Goal: Information Seeking & Learning: Learn about a topic

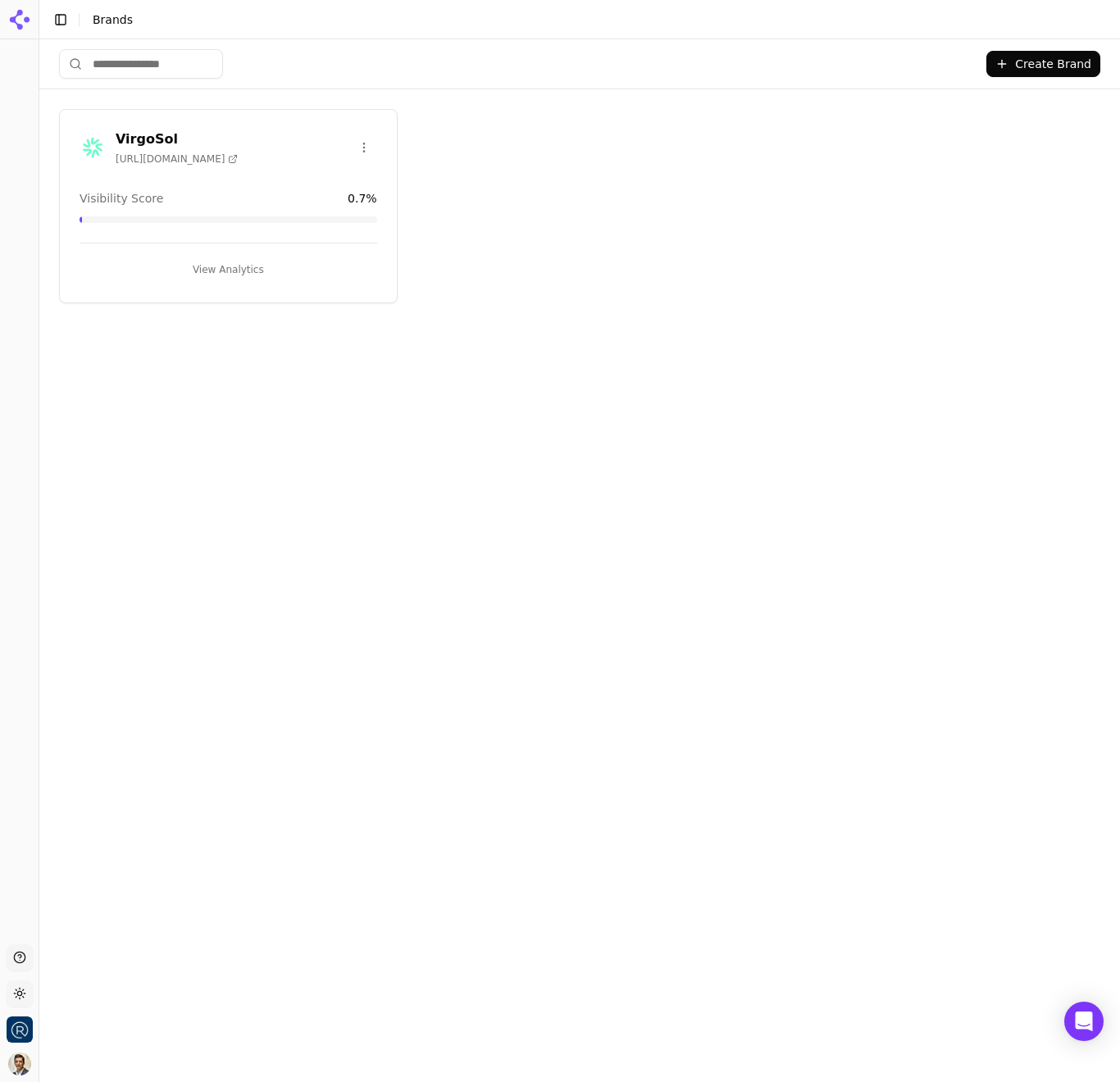
click at [20, 18] on icon at bounding box center [20, 20] width 26 height 26
click at [148, 134] on h3 "VirgoSol" at bounding box center [176, 139] width 122 height 20
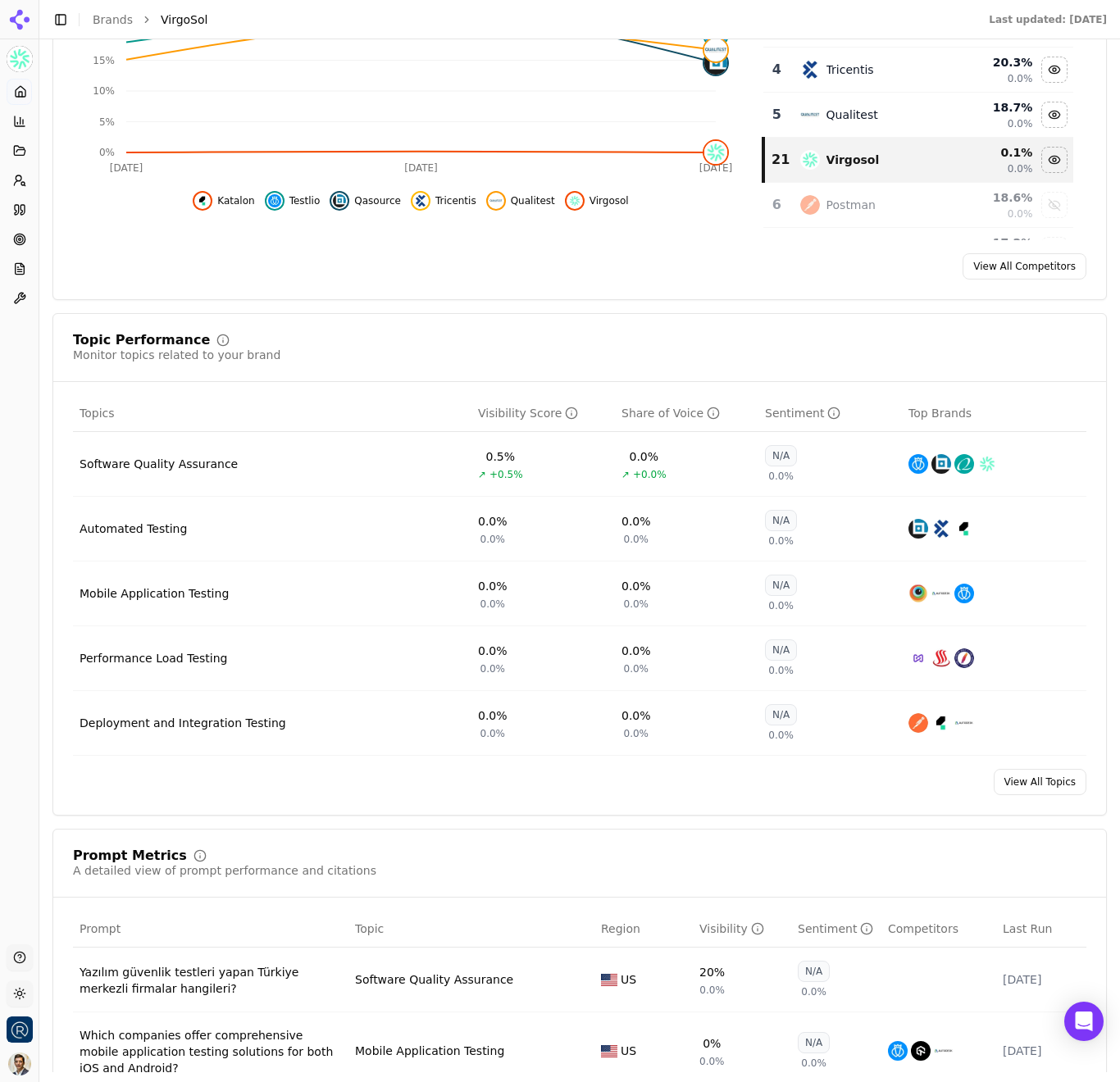
scroll to position [467, 0]
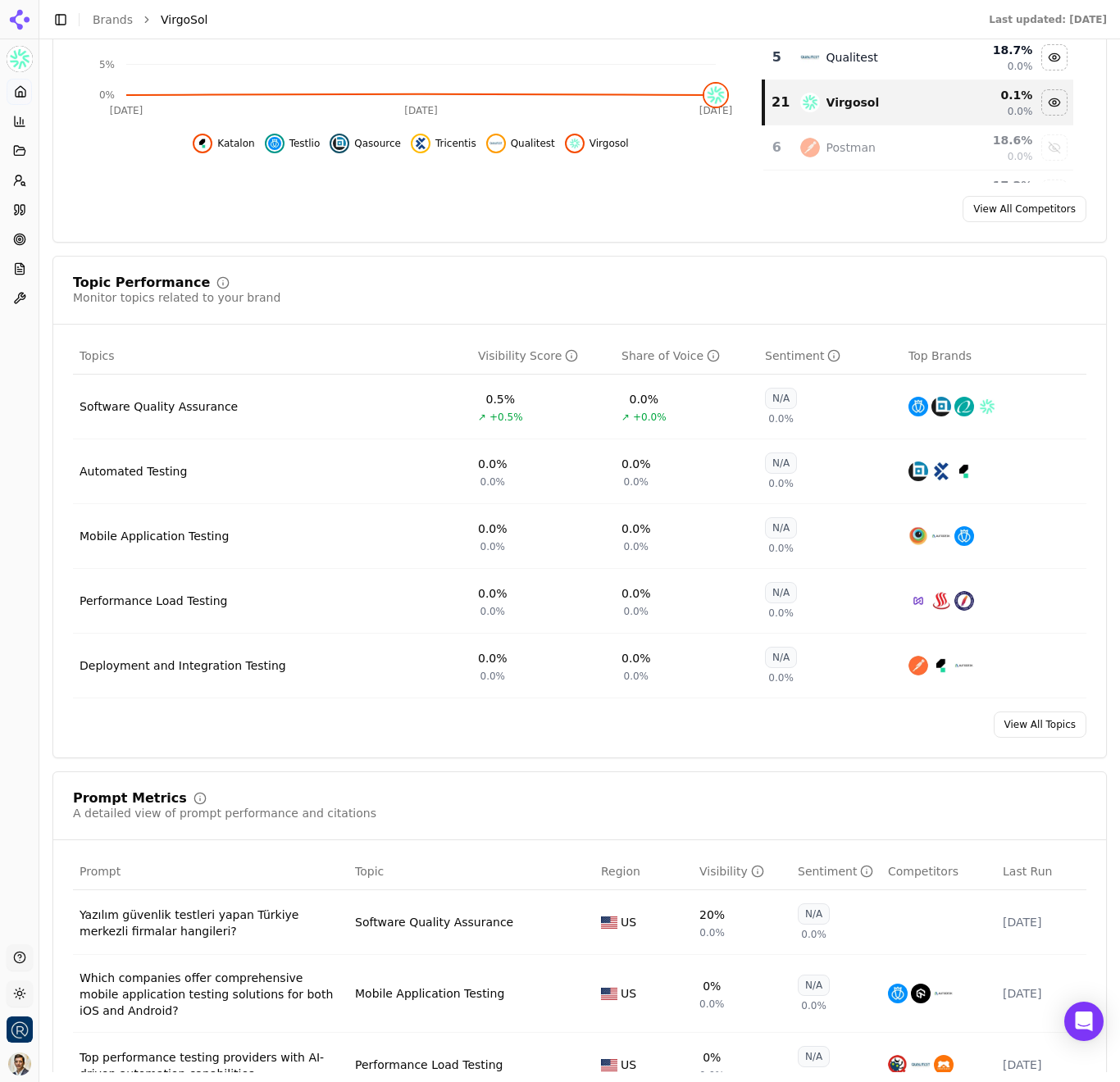
click at [1037, 733] on link "View All Topics" at bounding box center [1040, 724] width 93 height 26
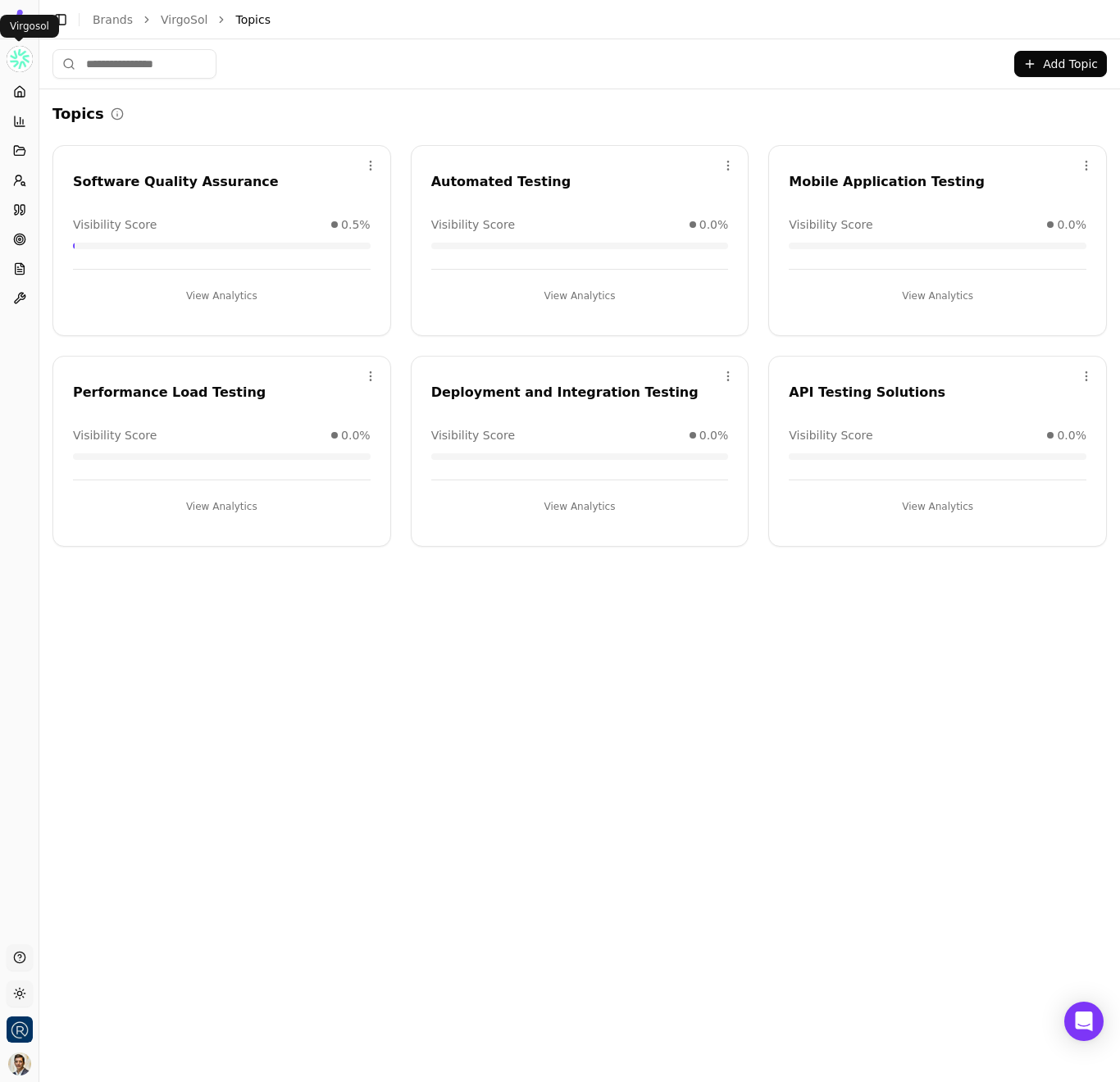
click at [22, 61] on html "VirgoSol Platform Home Competition Topics Prompts Citations Optimize Reports To…" at bounding box center [560, 541] width 1120 height 1082
click at [21, 84] on html "VirgoSol Platform Home Competition Topics Prompts Citations Optimize Reports To…" at bounding box center [560, 541] width 1120 height 1082
click at [20, 93] on icon at bounding box center [19, 92] width 13 height 13
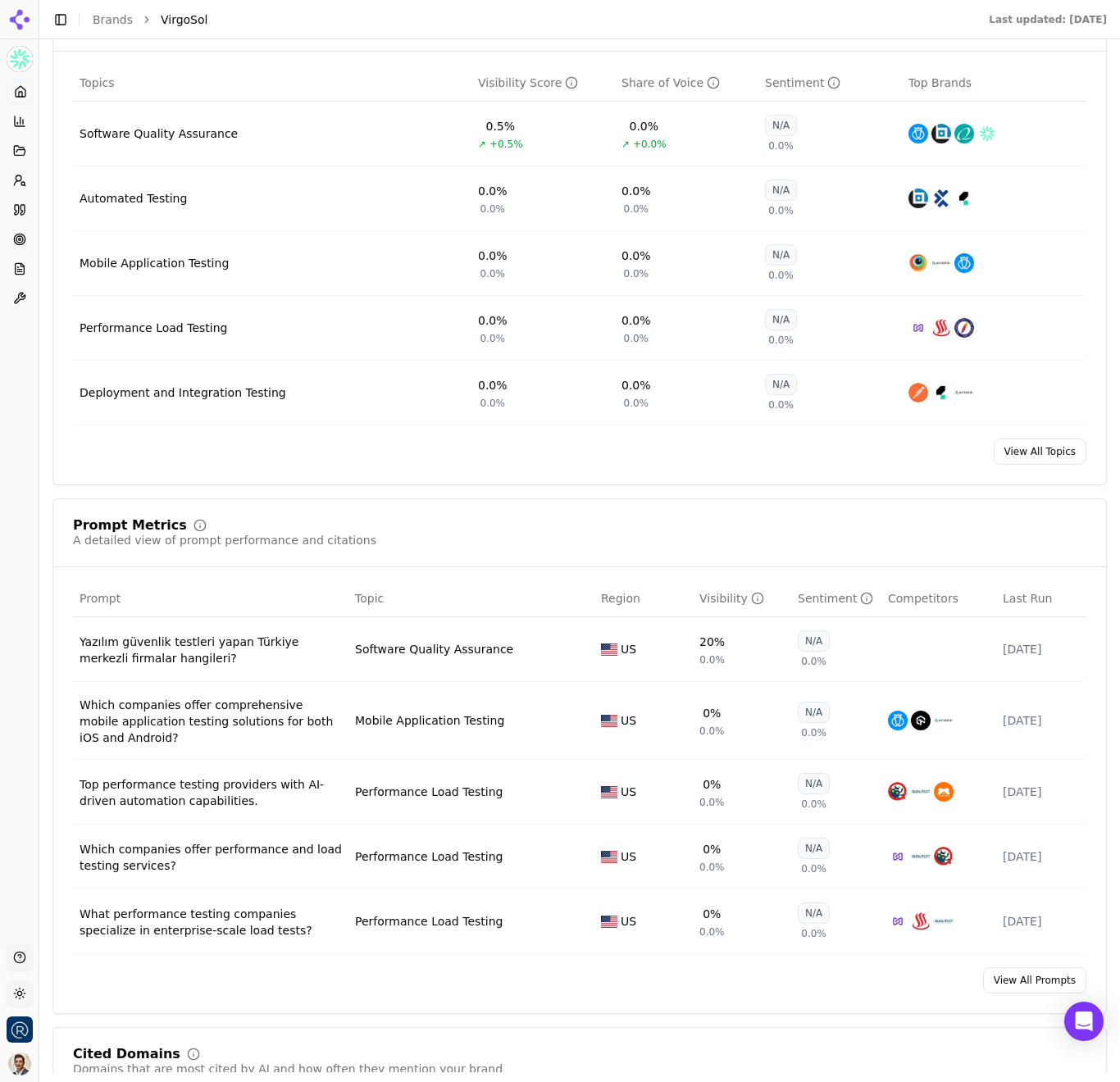
scroll to position [798, 0]
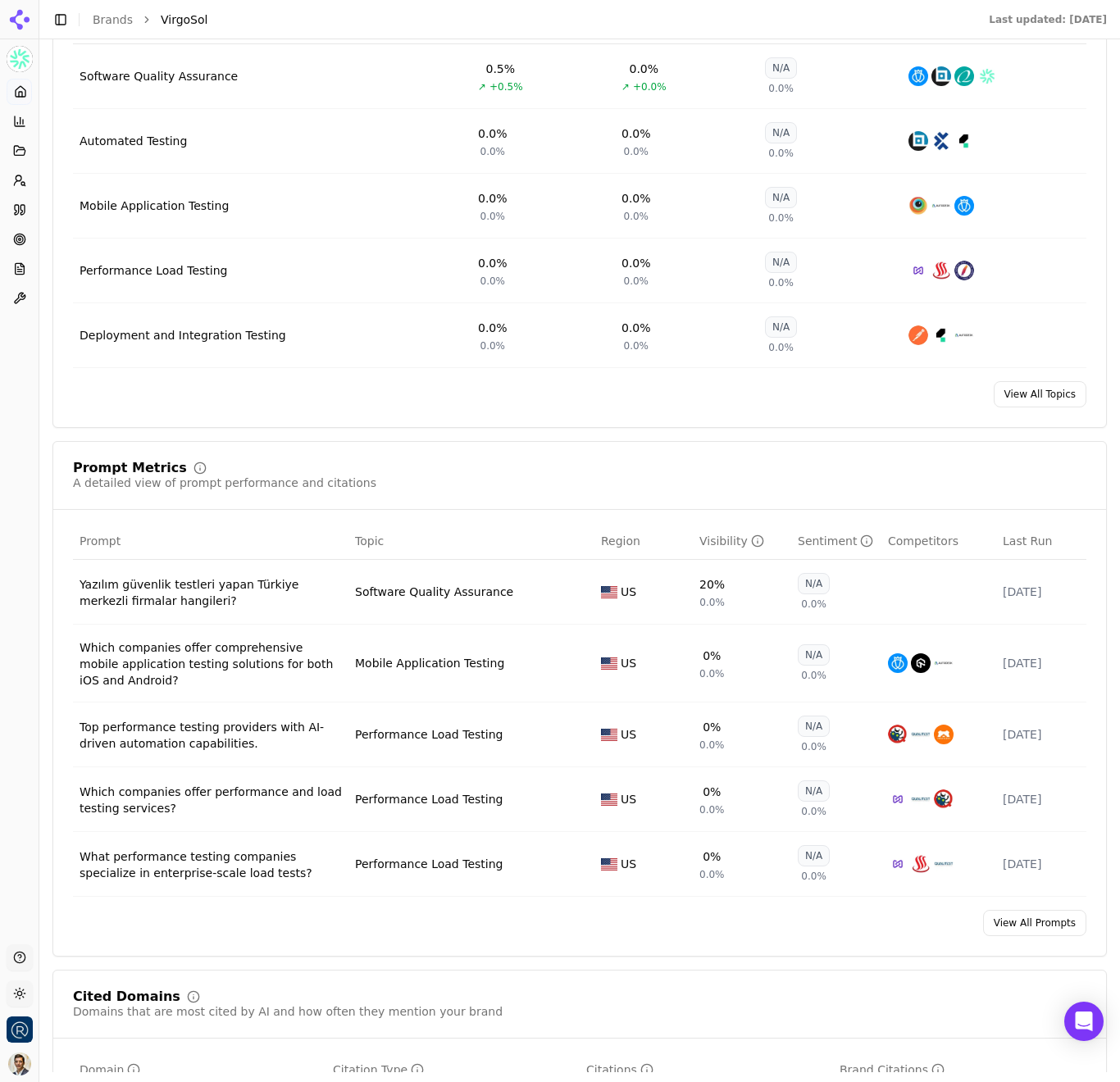
click at [1041, 932] on link "View All Prompts" at bounding box center [1034, 923] width 103 height 26
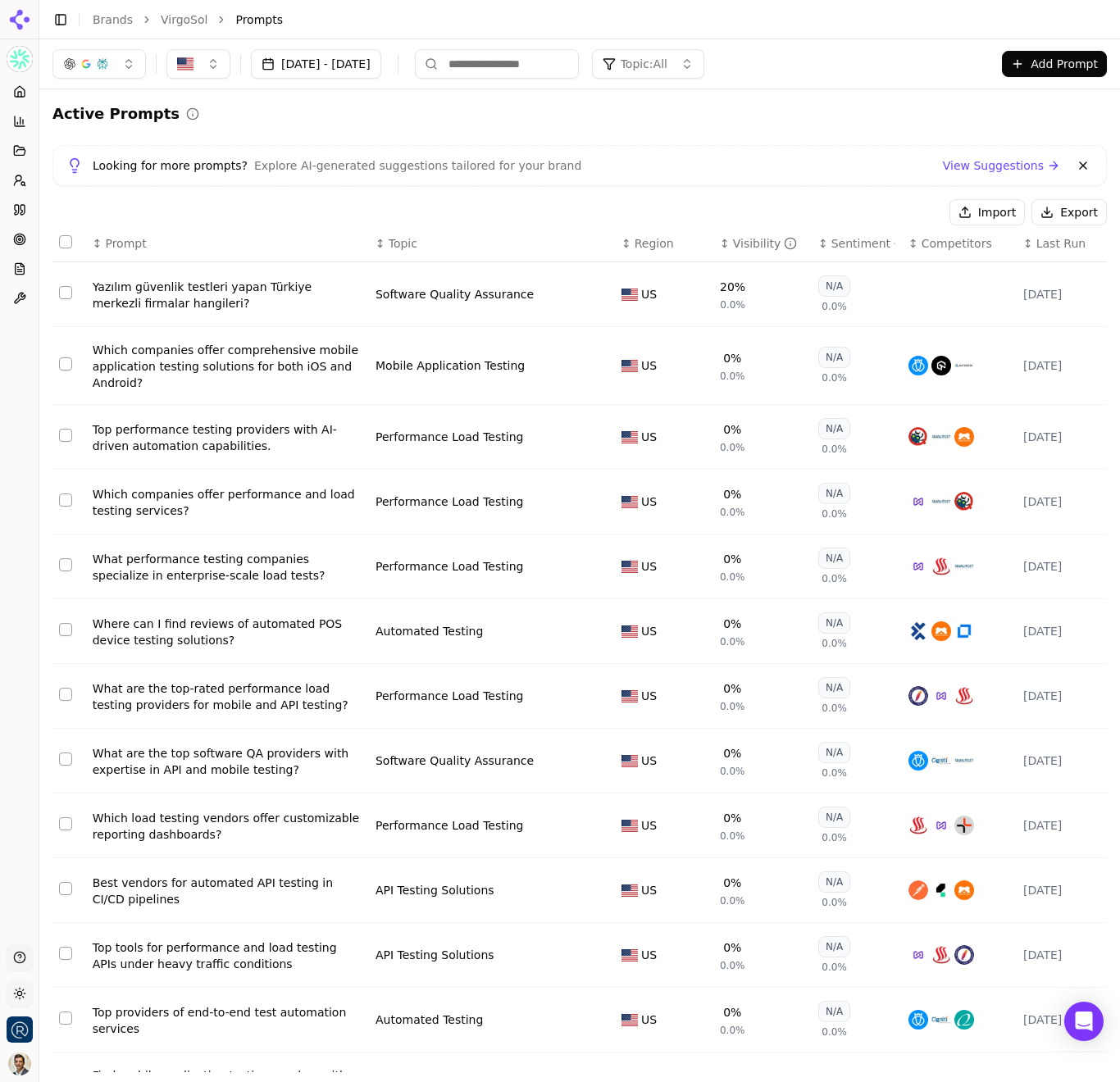
click at [210, 66] on button "button" at bounding box center [198, 64] width 64 height 30
click at [197, 67] on button "button" at bounding box center [198, 64] width 64 height 30
click at [117, 67] on button "button" at bounding box center [99, 64] width 93 height 30
click at [125, 64] on button "button" at bounding box center [99, 64] width 93 height 30
click at [18, 297] on icon at bounding box center [20, 298] width 10 height 10
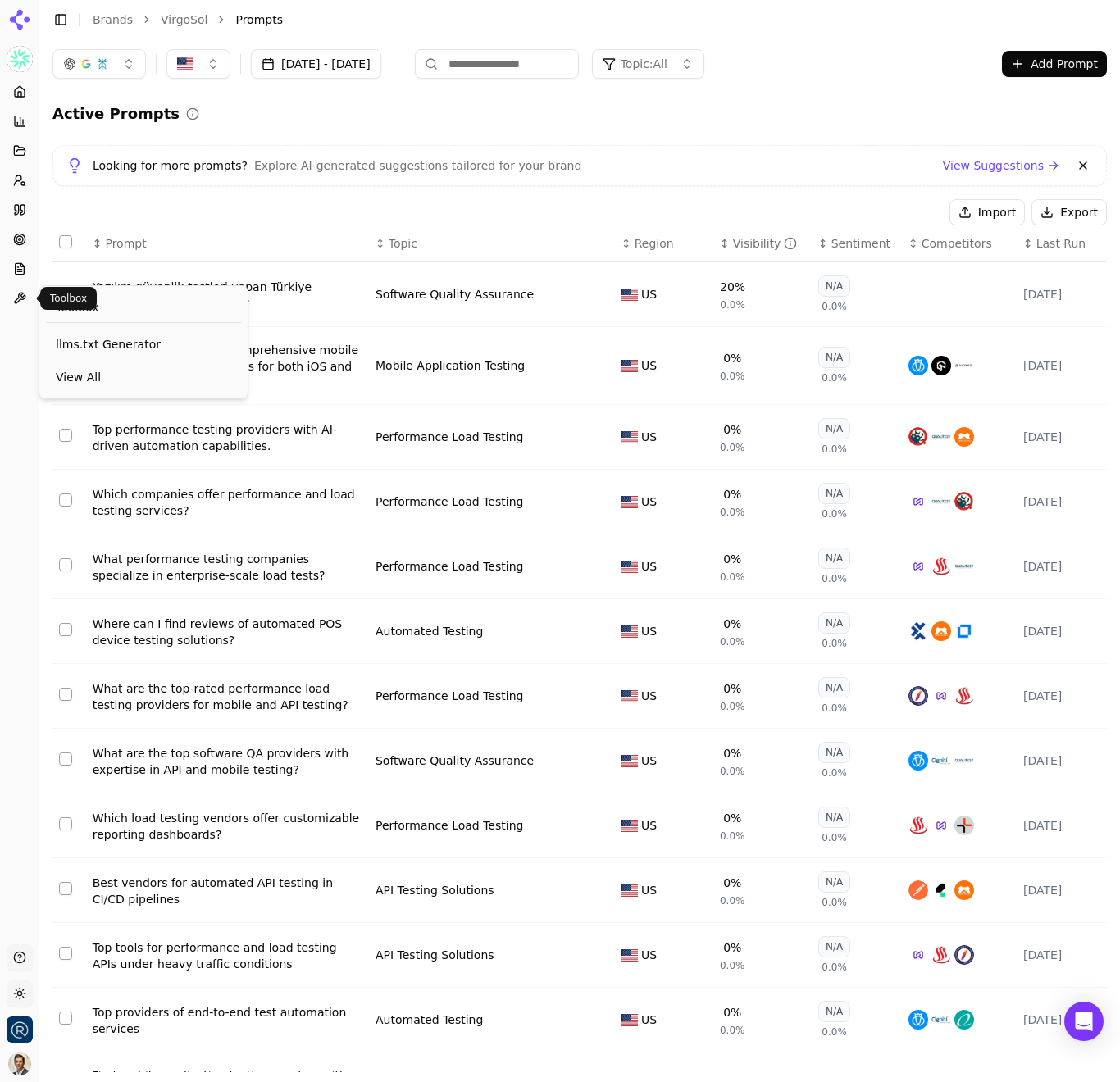
click at [21, 297] on icon at bounding box center [19, 298] width 13 height 13
click at [31, 812] on div "Platform Home Competition Topics Prompts Citations Optimize Reports Toolbox" at bounding box center [19, 505] width 38 height 866
click at [33, 808] on button "Toggle Sidebar" at bounding box center [38, 541] width 13 height 1082
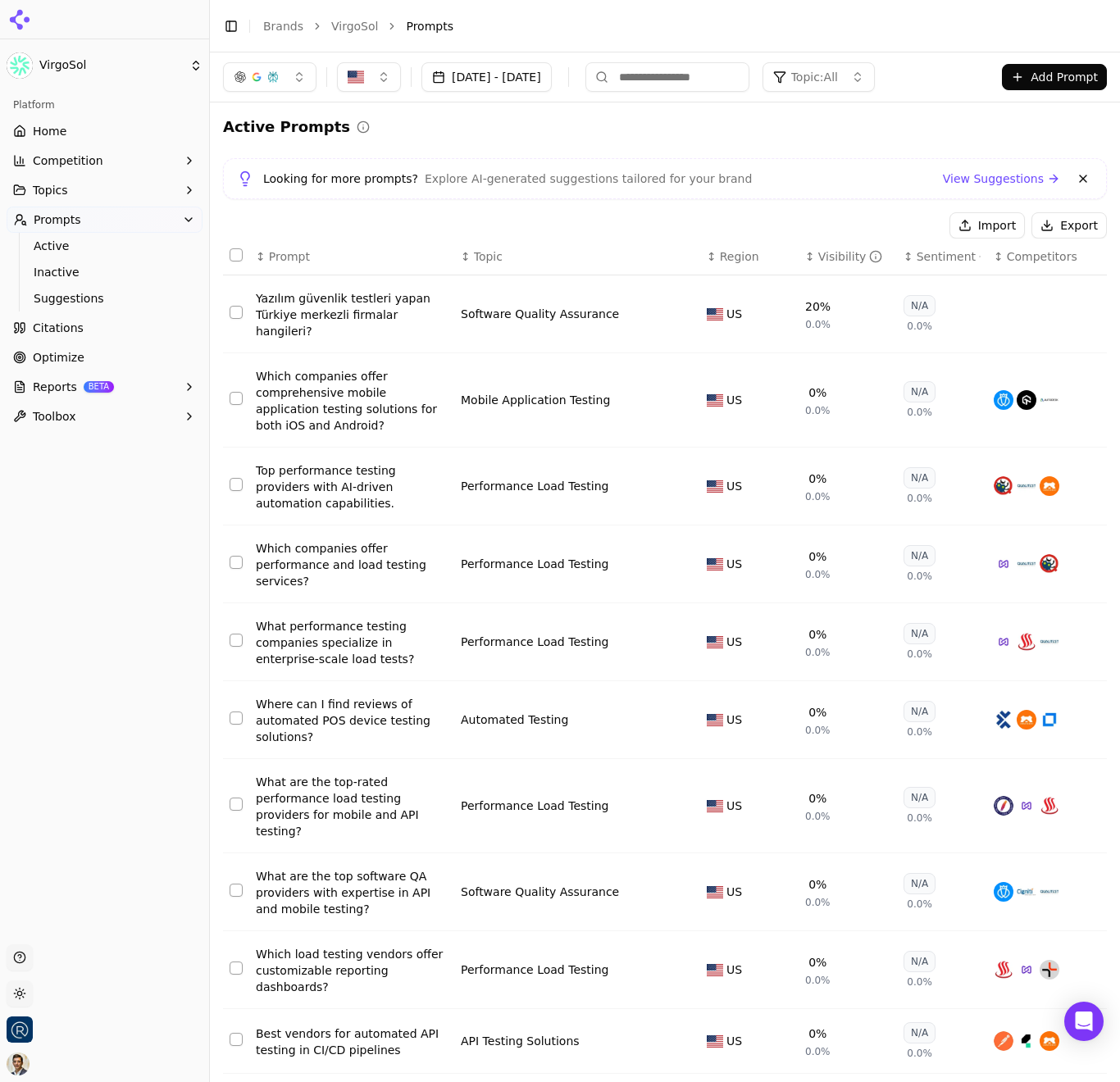
click at [86, 136] on link "Home" at bounding box center [105, 131] width 196 height 26
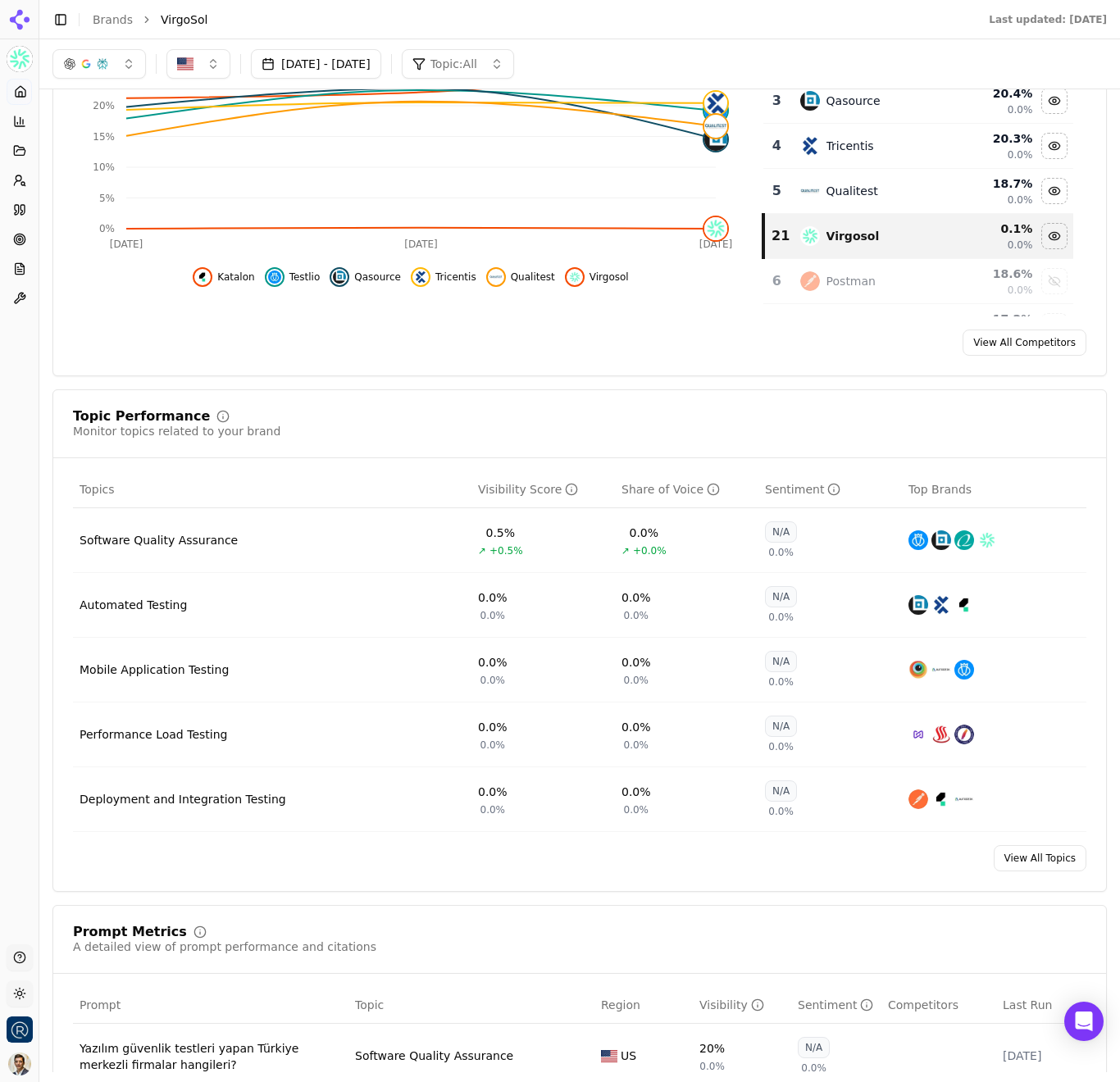
scroll to position [277, 0]
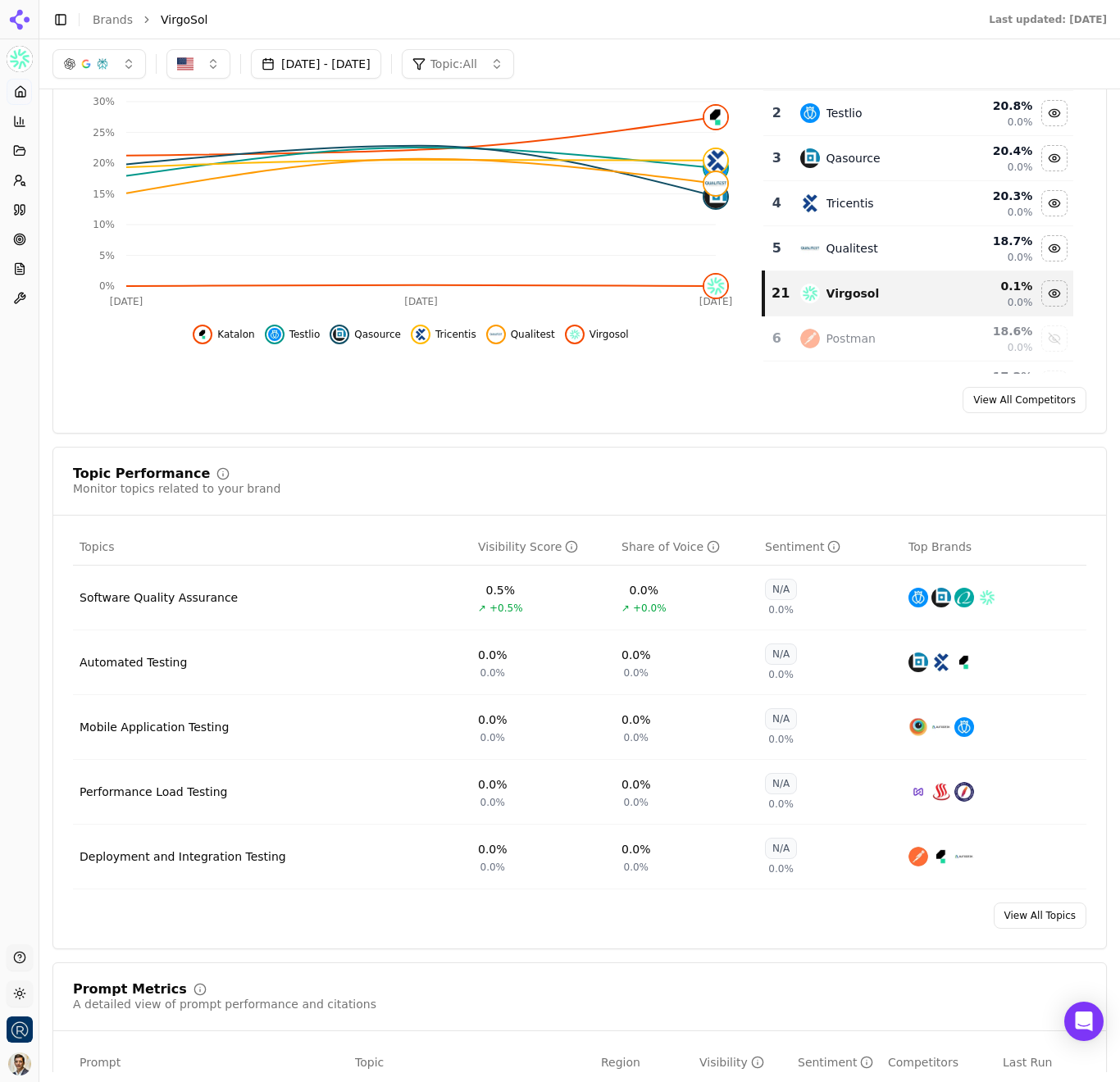
click at [210, 60] on button "button" at bounding box center [198, 64] width 64 height 30
click at [186, 155] on img "Suggestions" at bounding box center [183, 154] width 13 height 13
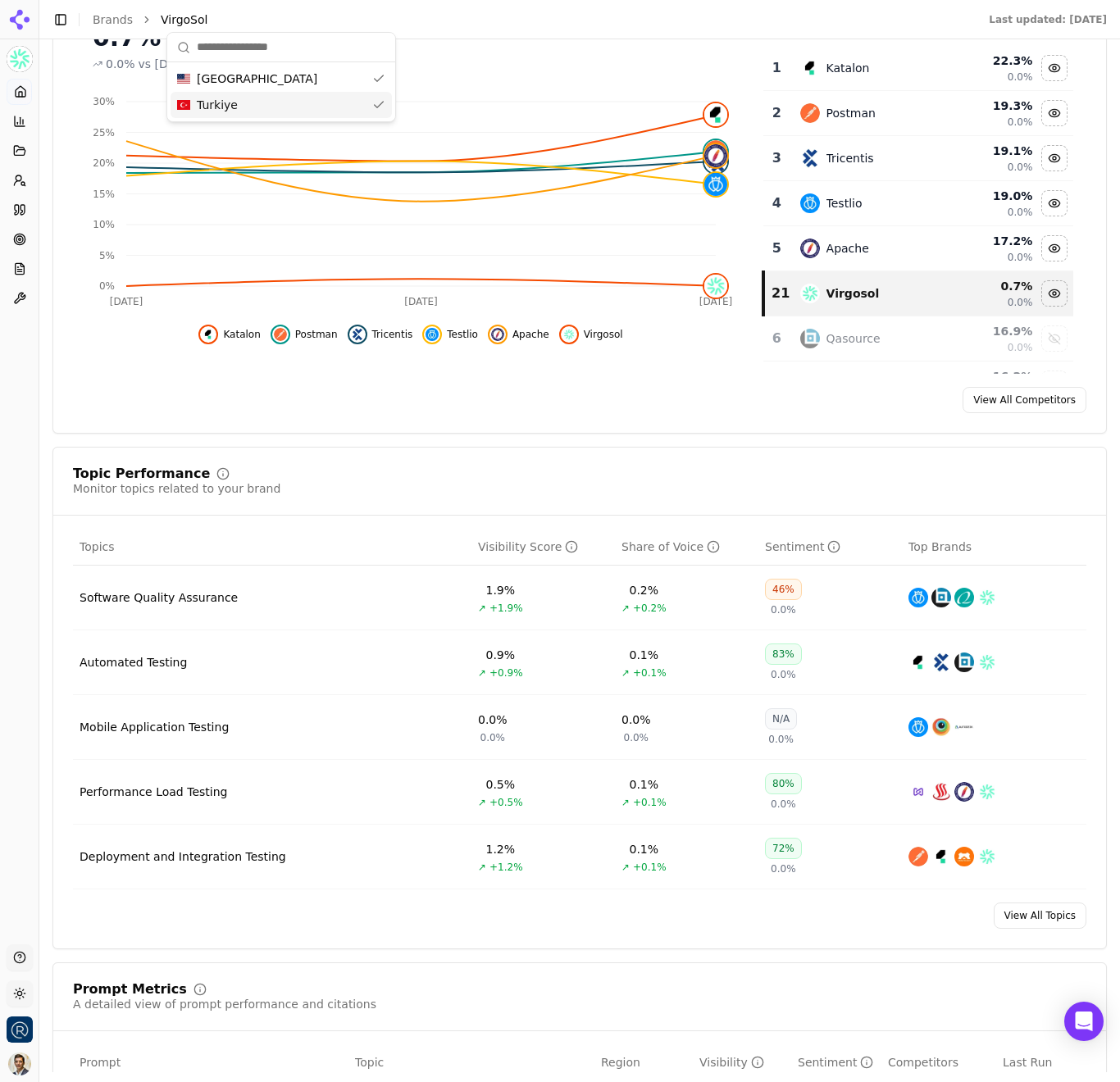
click at [618, 452] on div "Topic Performance Monitor topics related to your brand Topics Visibility Score …" at bounding box center [580, 698] width 1055 height 503
click at [182, 600] on div "Software Quality Assurance" at bounding box center [158, 597] width 158 height 17
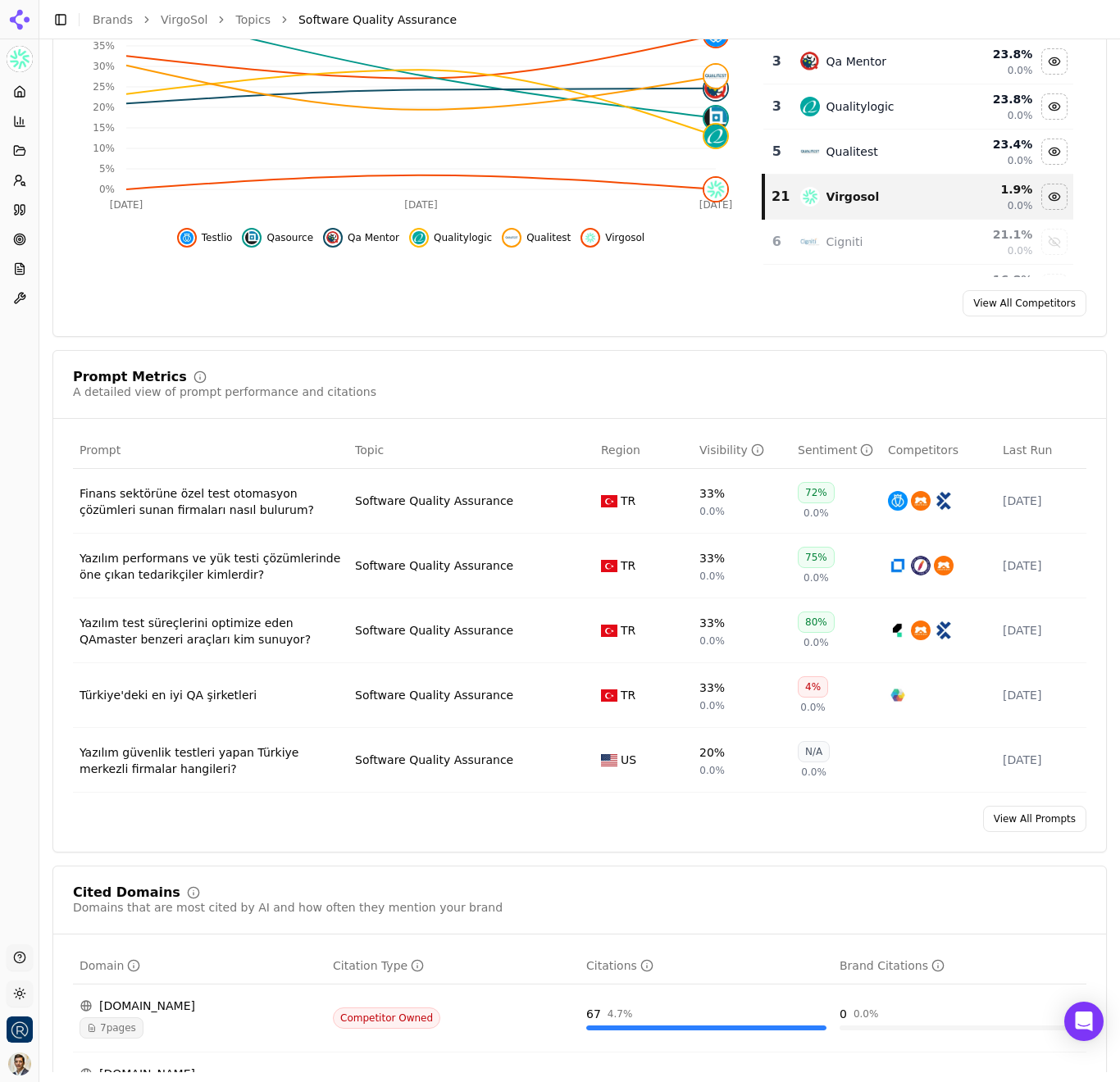
scroll to position [331, 0]
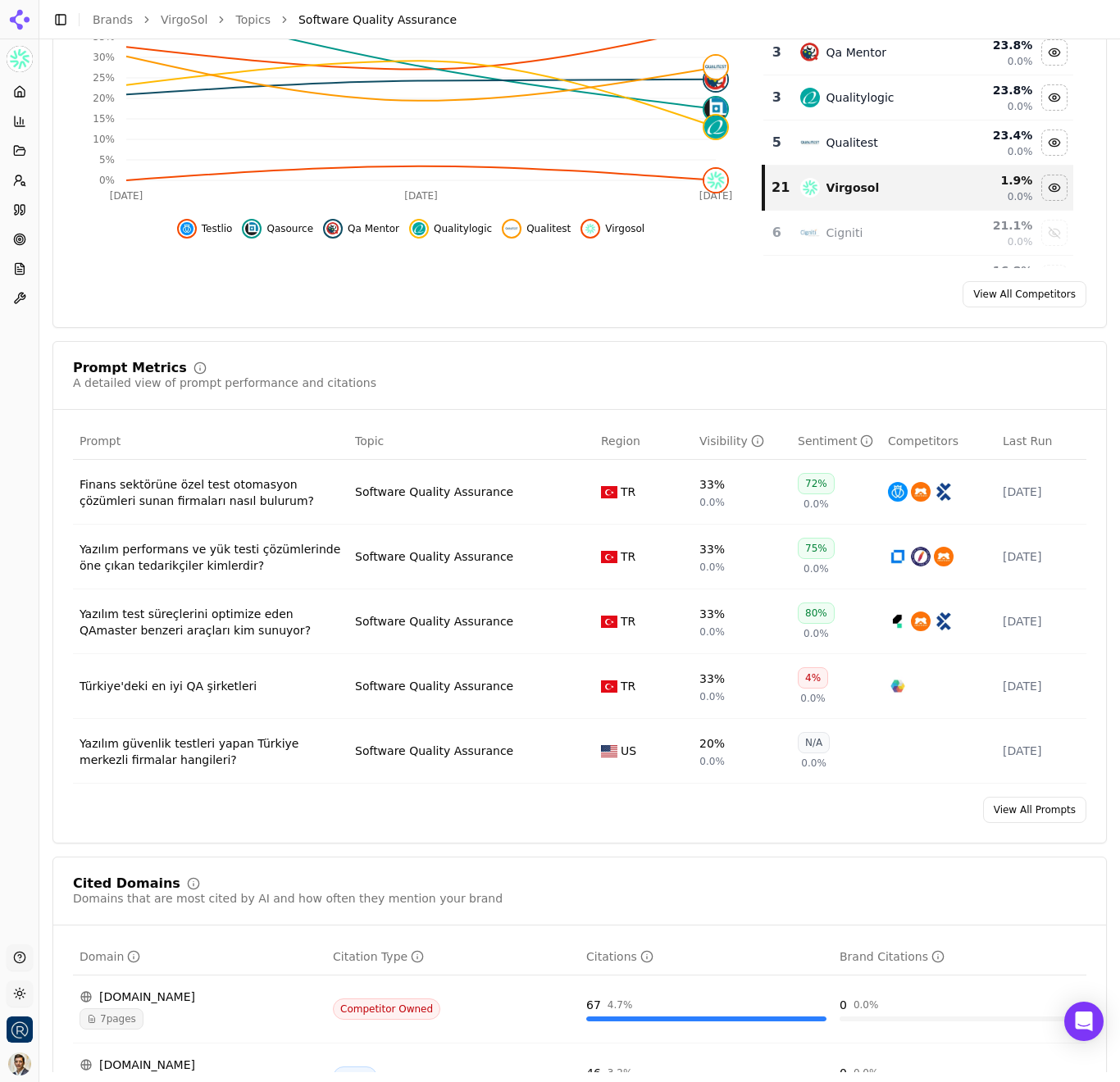
click at [209, 490] on div "Finans sektörüne özel test otomasyon çözümleri sunan firmaları nasıl bulurum?" at bounding box center [210, 493] width 263 height 33
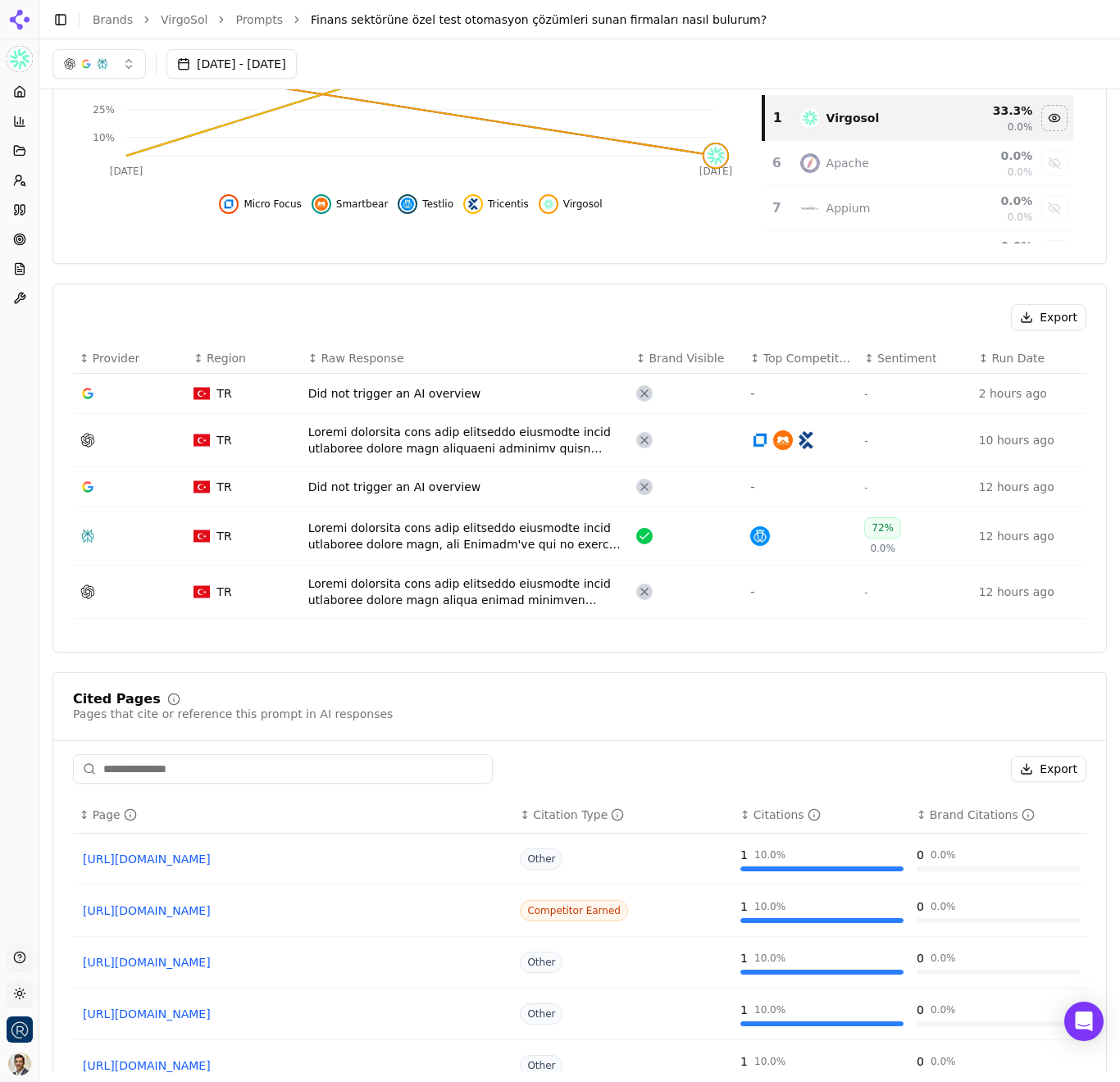
scroll to position [298, 0]
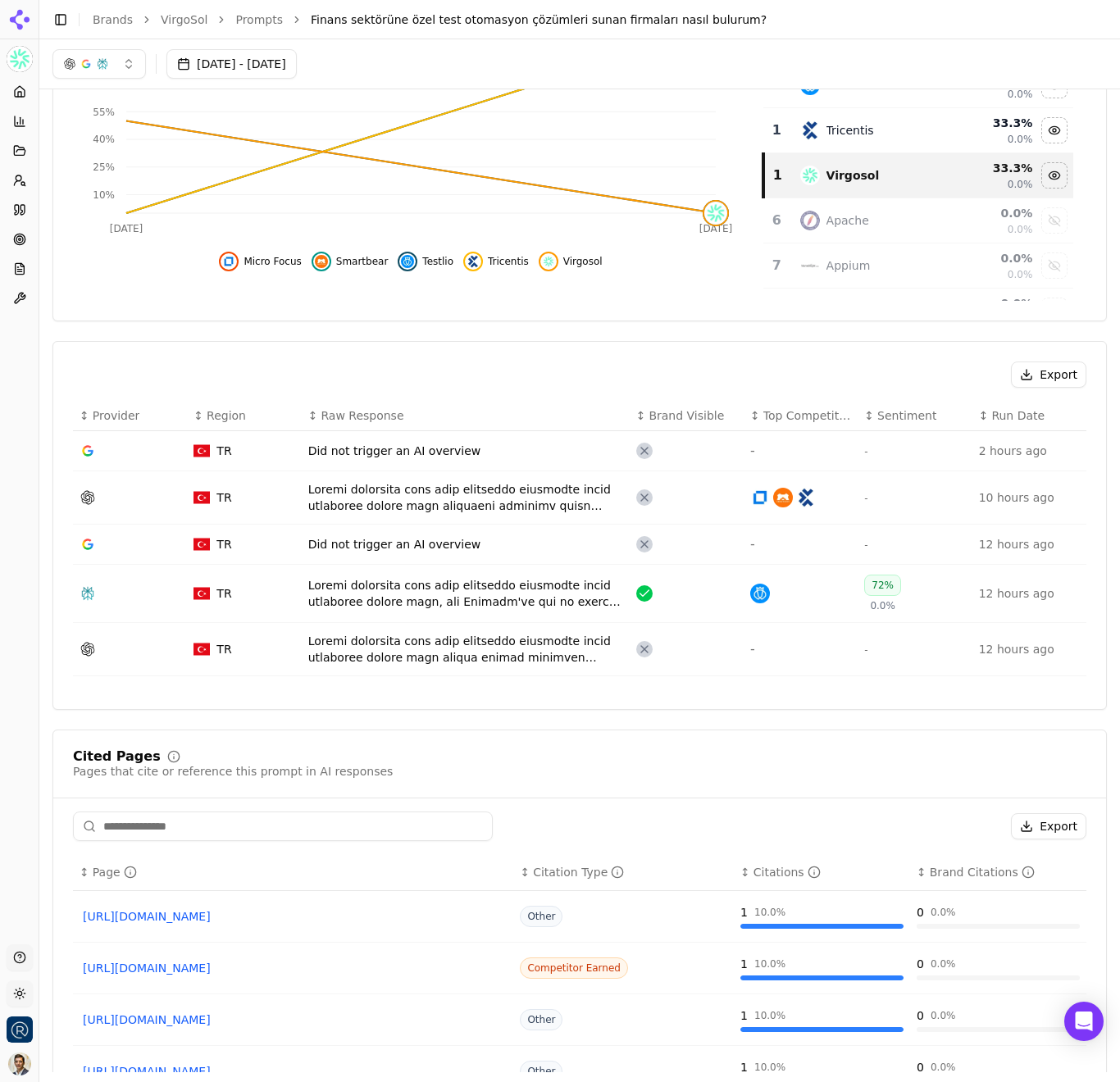
click at [382, 586] on div "Data table" at bounding box center [465, 593] width 315 height 33
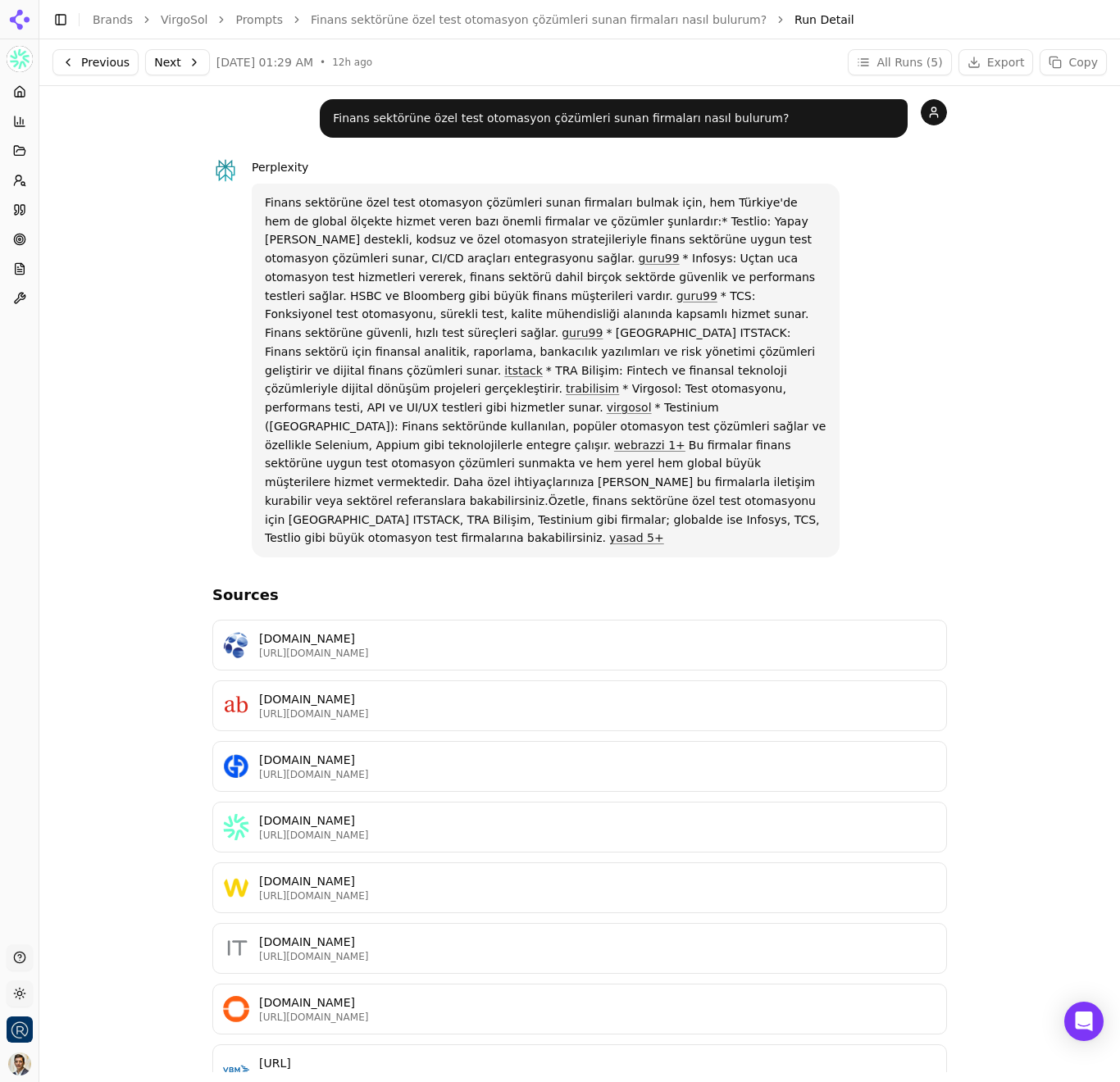
click at [182, 20] on link "VirgoSol" at bounding box center [184, 19] width 47 height 17
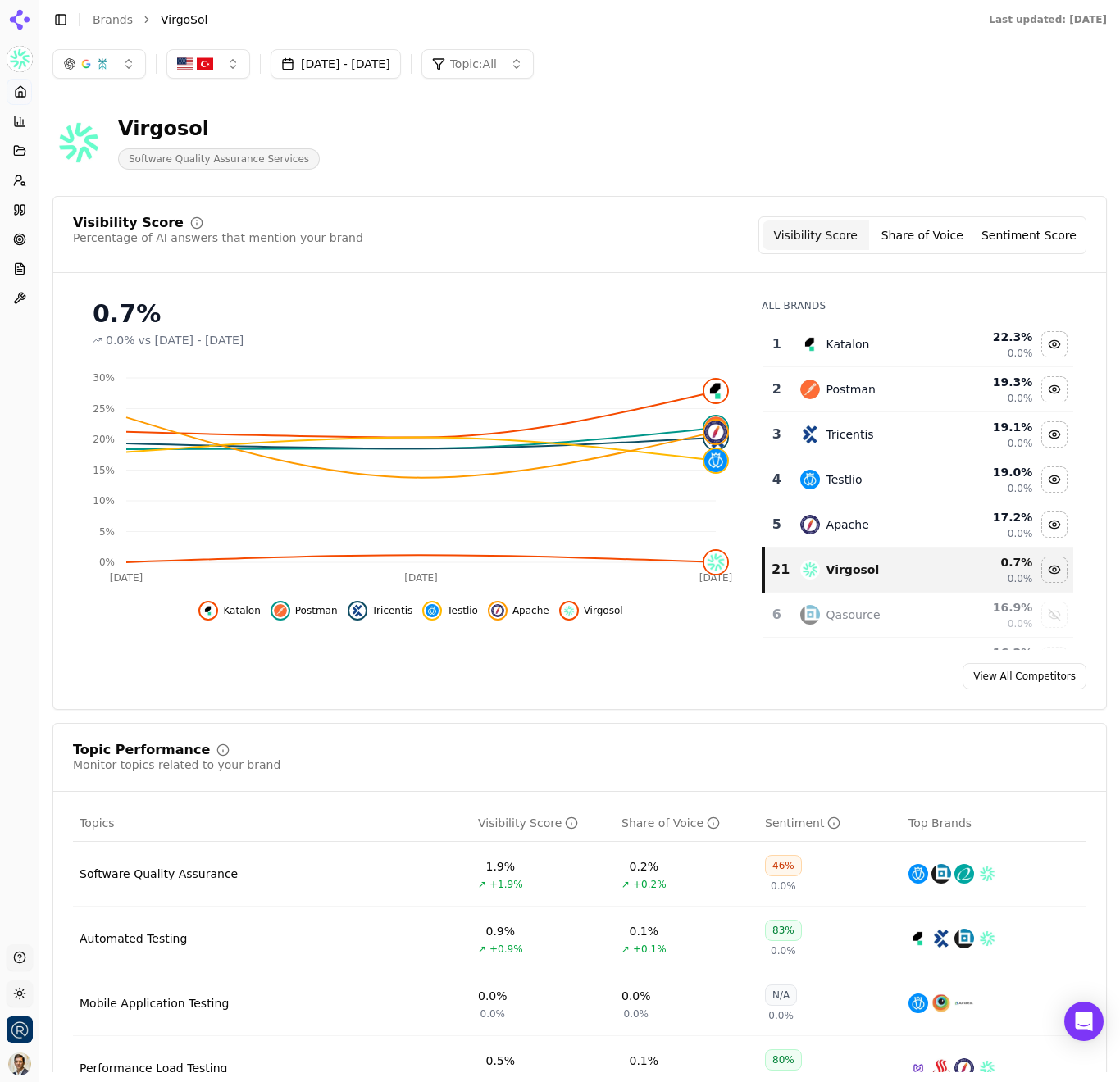
click at [38, 479] on button "Toggle Sidebar" at bounding box center [38, 541] width 13 height 1082
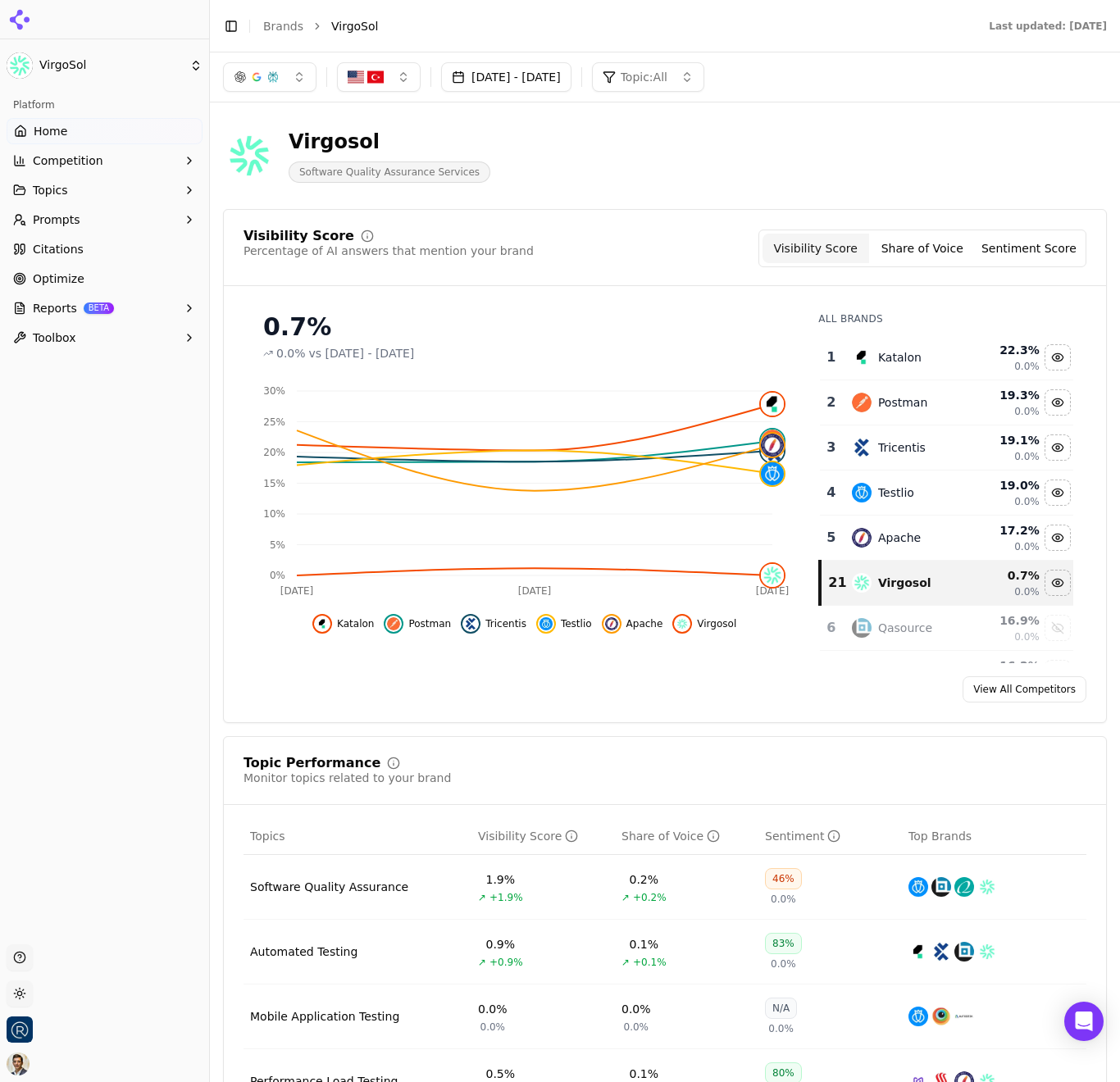
click at [107, 284] on link "Optimize" at bounding box center [105, 278] width 196 height 26
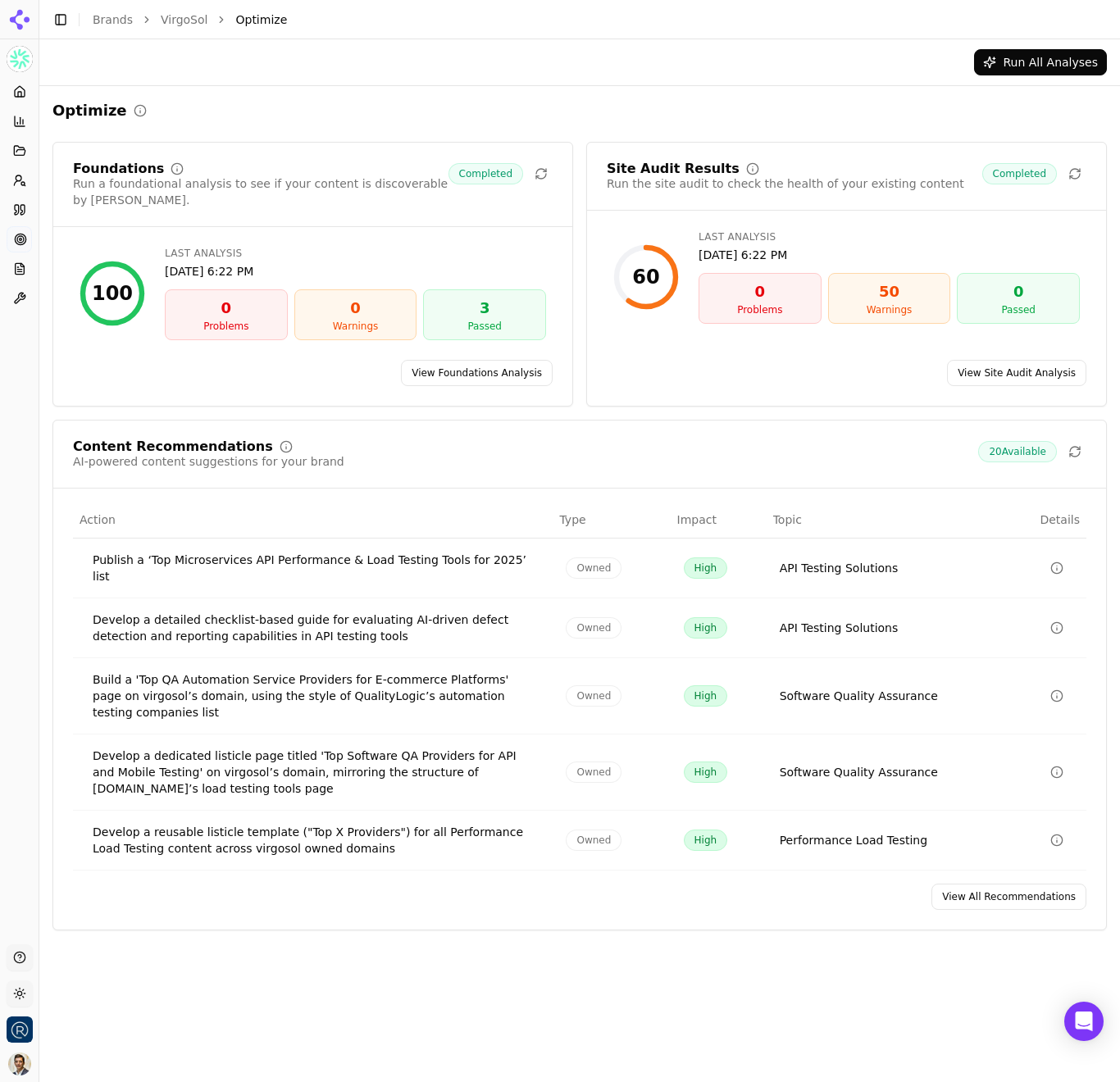
click at [489, 360] on link "View Foundations Analysis" at bounding box center [477, 373] width 152 height 26
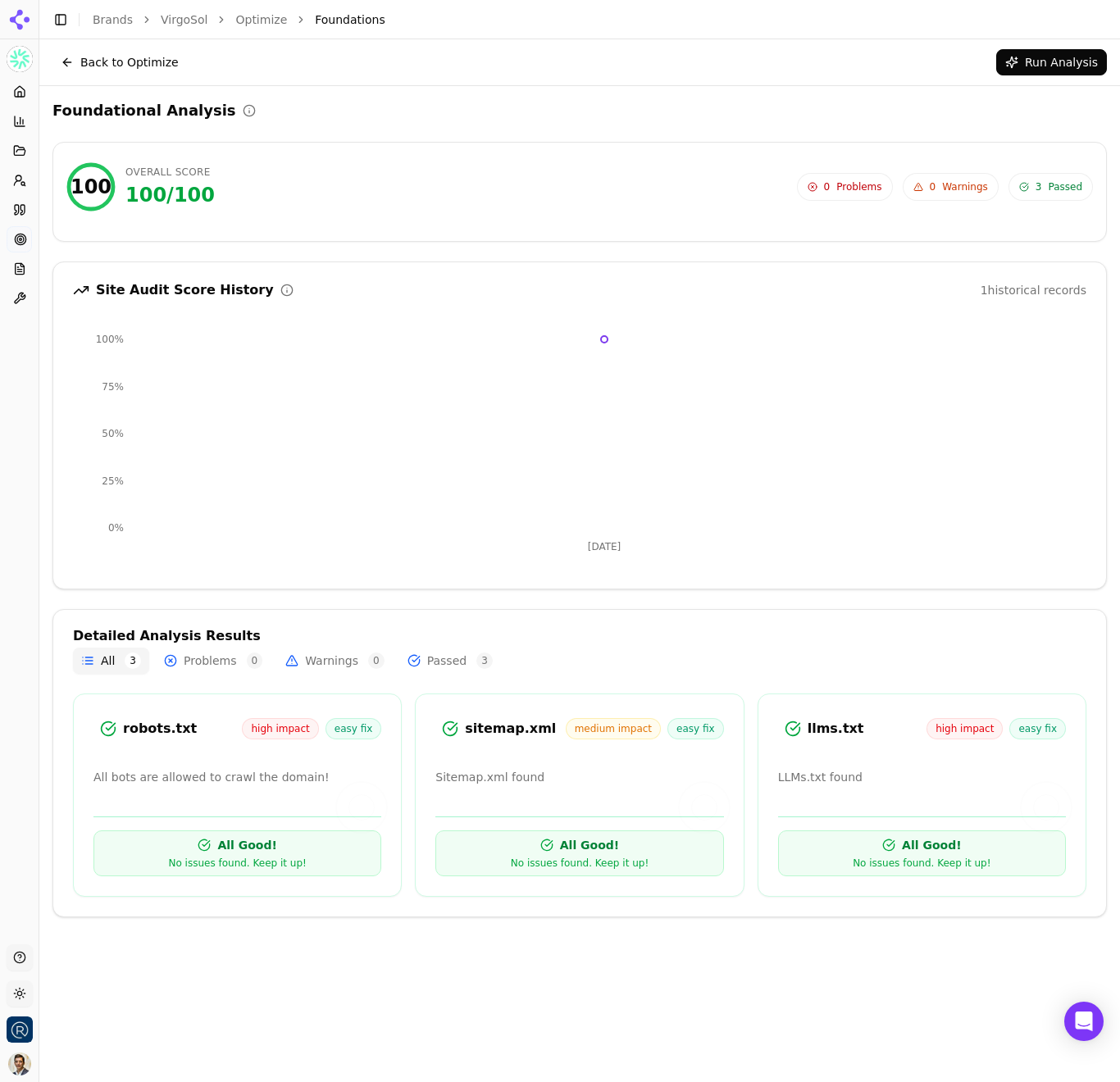
click at [109, 64] on button "Back to Optimize" at bounding box center [120, 62] width 134 height 26
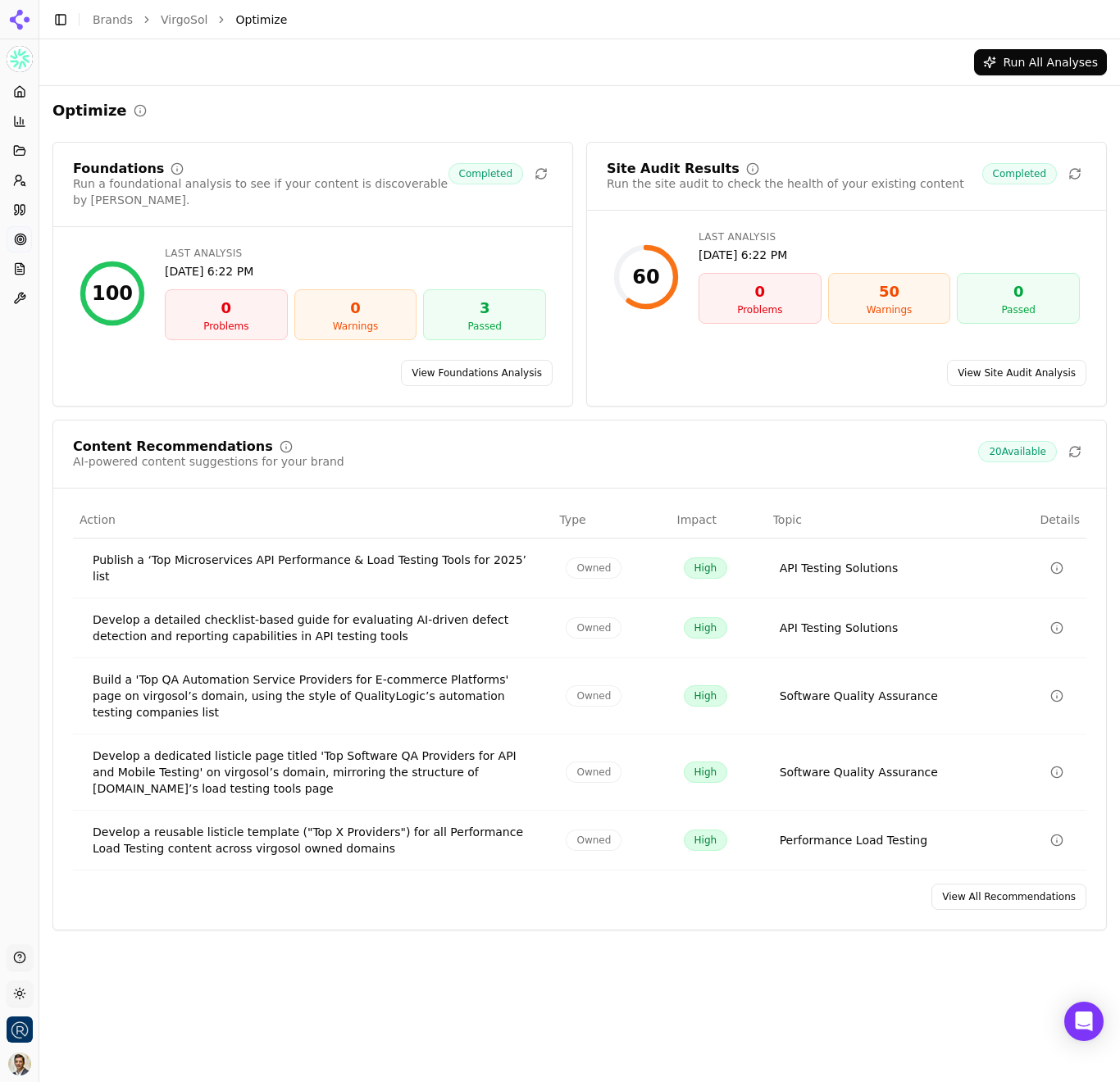
click at [113, 20] on link "Brands" at bounding box center [113, 19] width 40 height 13
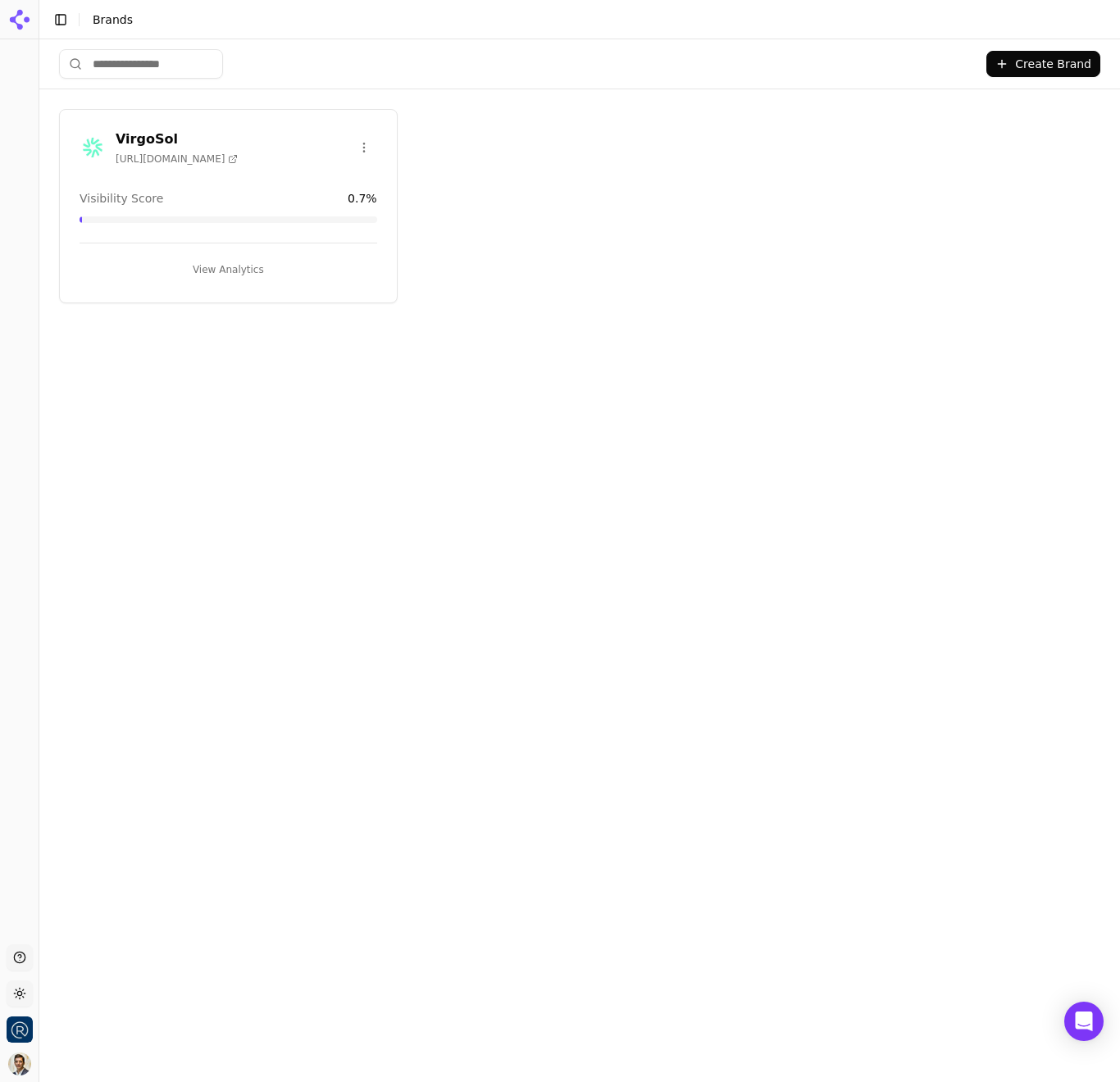
click at [1064, 63] on button "Create Brand" at bounding box center [1043, 64] width 114 height 26
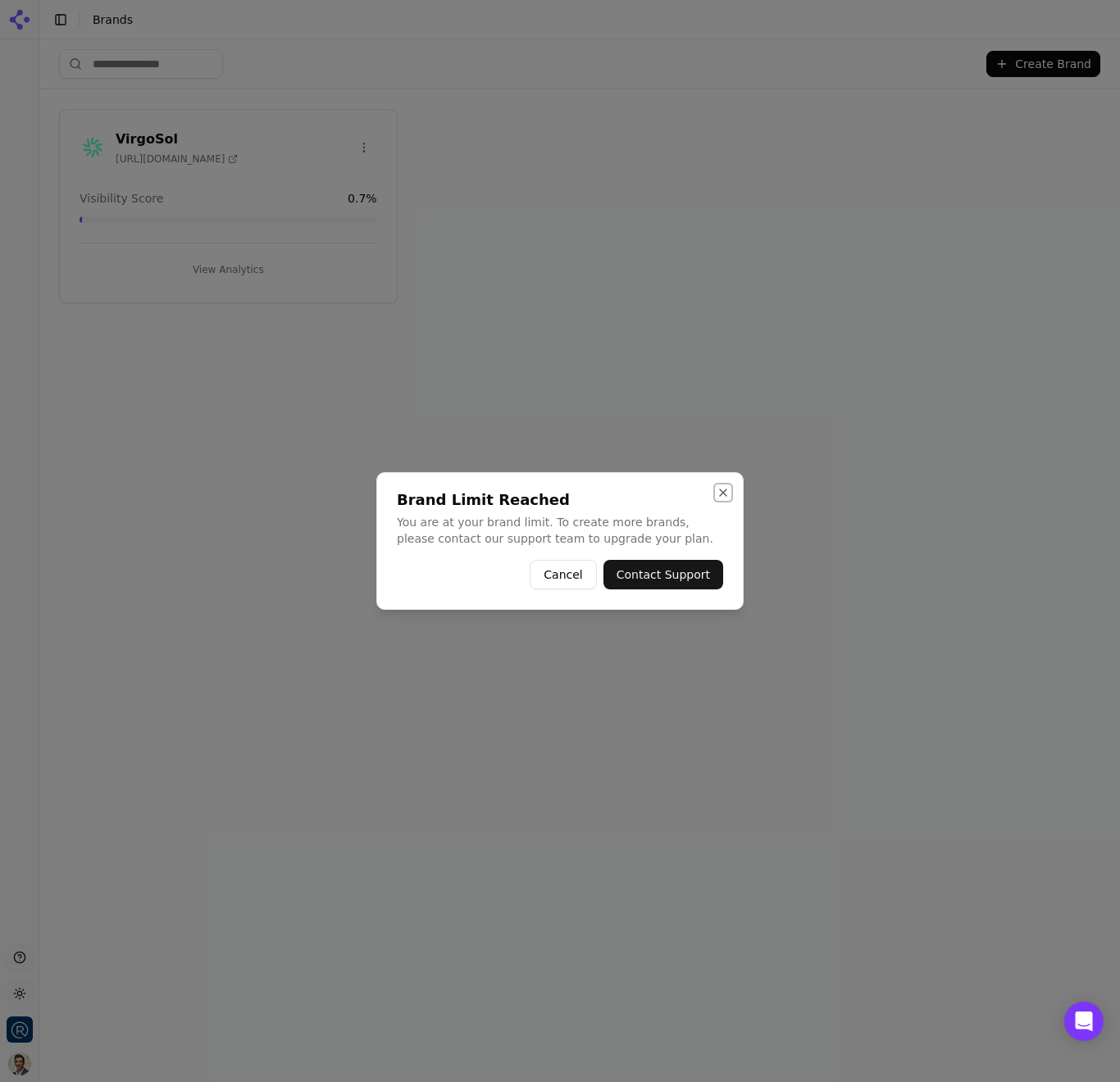
click at [722, 493] on button "Close" at bounding box center [723, 492] width 13 height 13
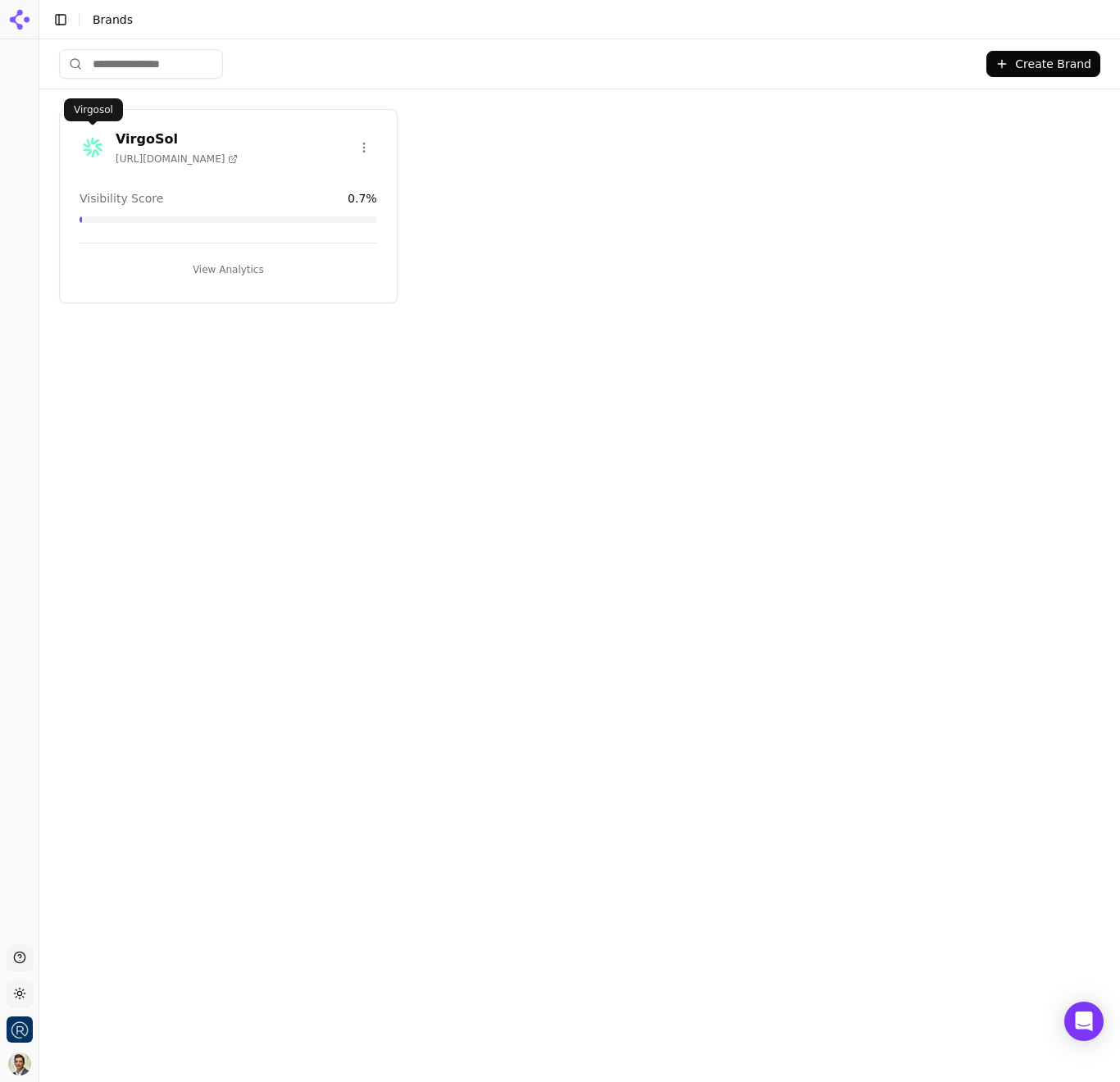
click at [211, 185] on div "VirgoSol [URL][DOMAIN_NAME] Visibility Score 0.7 % View Analytics" at bounding box center [229, 206] width 339 height 195
click at [269, 134] on div "VirgoSol [URL][DOMAIN_NAME]" at bounding box center [228, 147] width 298 height 36
click at [138, 133] on h3 "VirgoSol" at bounding box center [176, 139] width 122 height 20
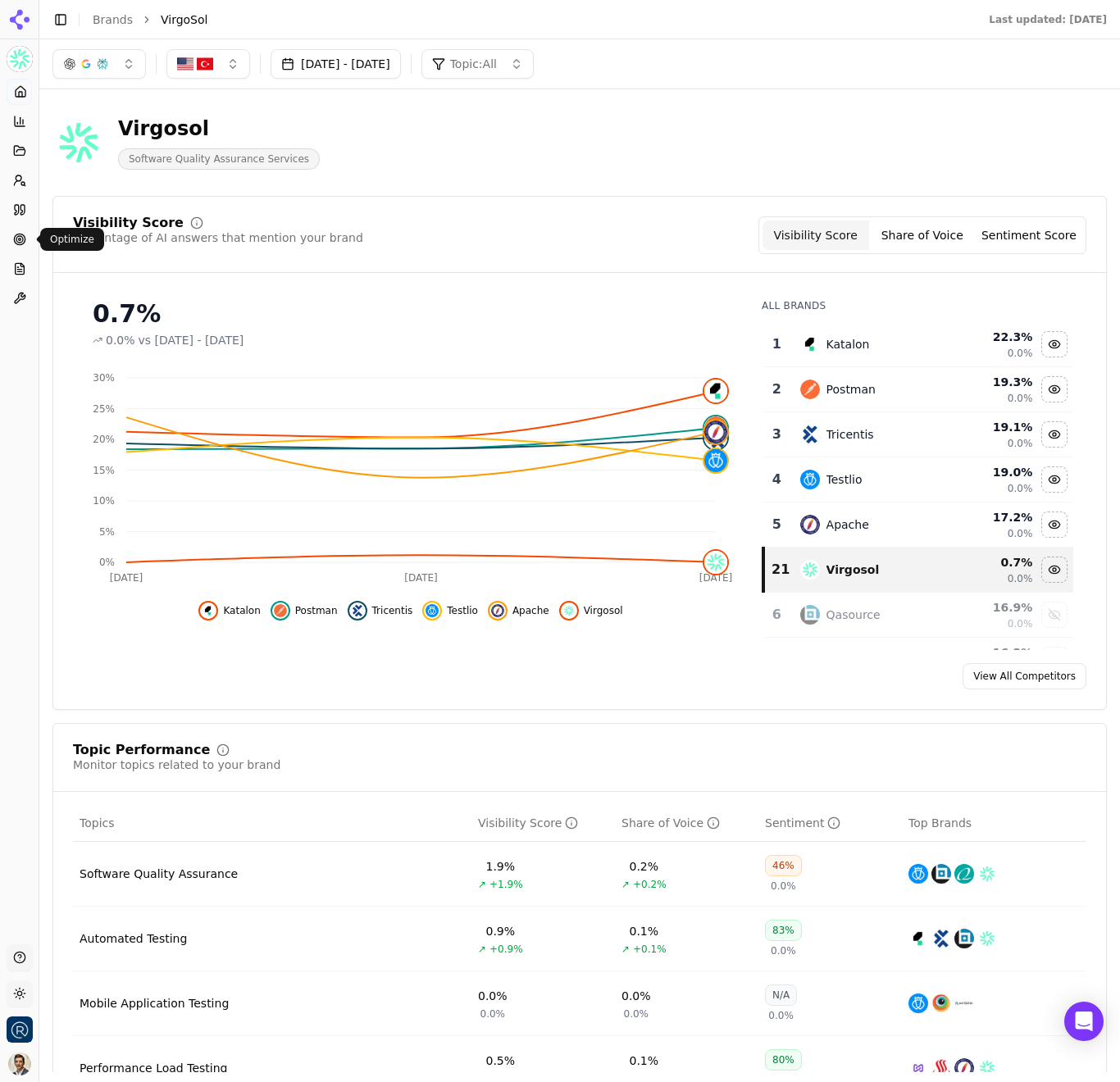
click at [18, 240] on icon at bounding box center [19, 239] width 13 height 13
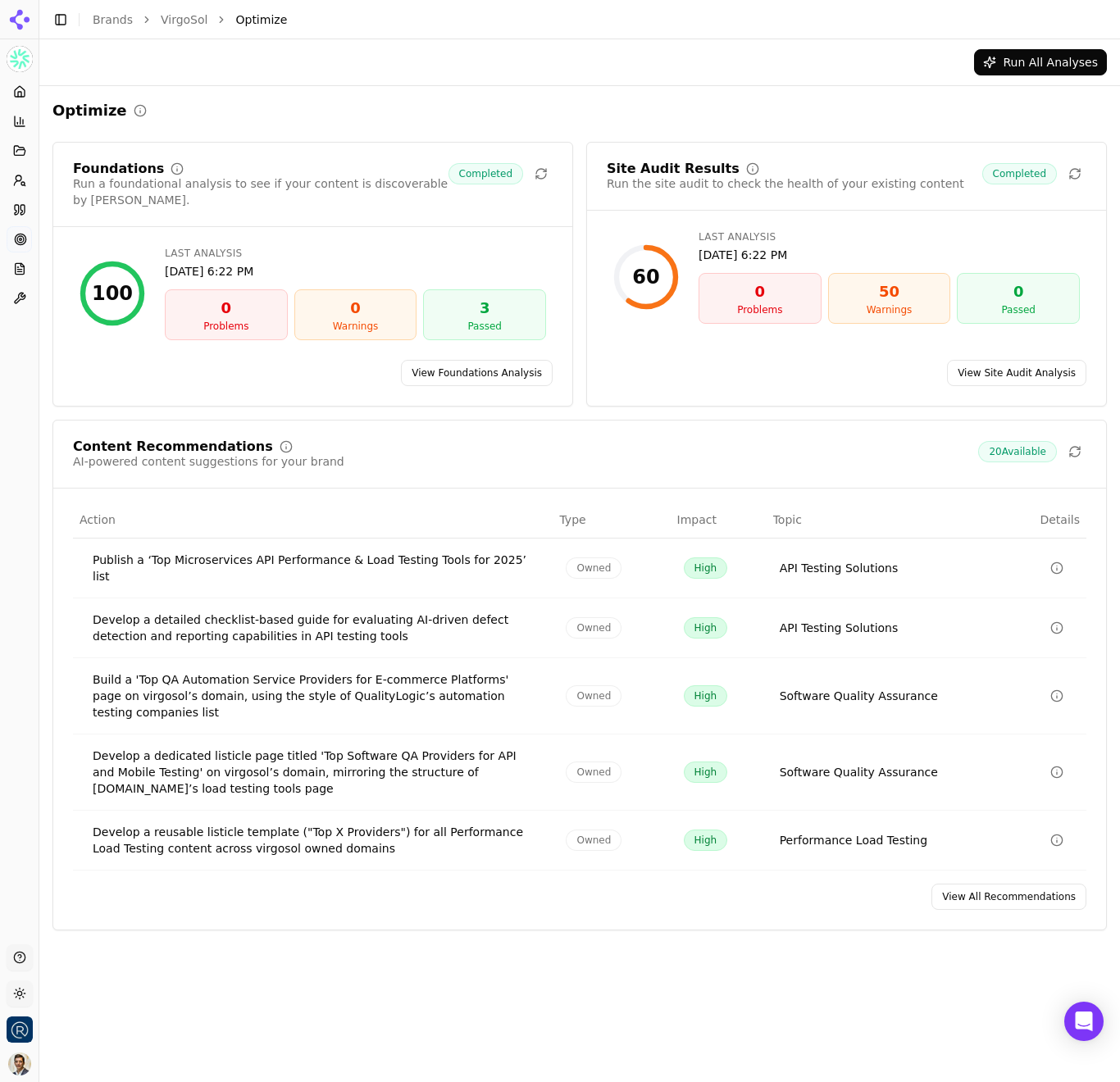
click at [1049, 360] on link "View Site Audit Analysis" at bounding box center [1017, 373] width 140 height 26
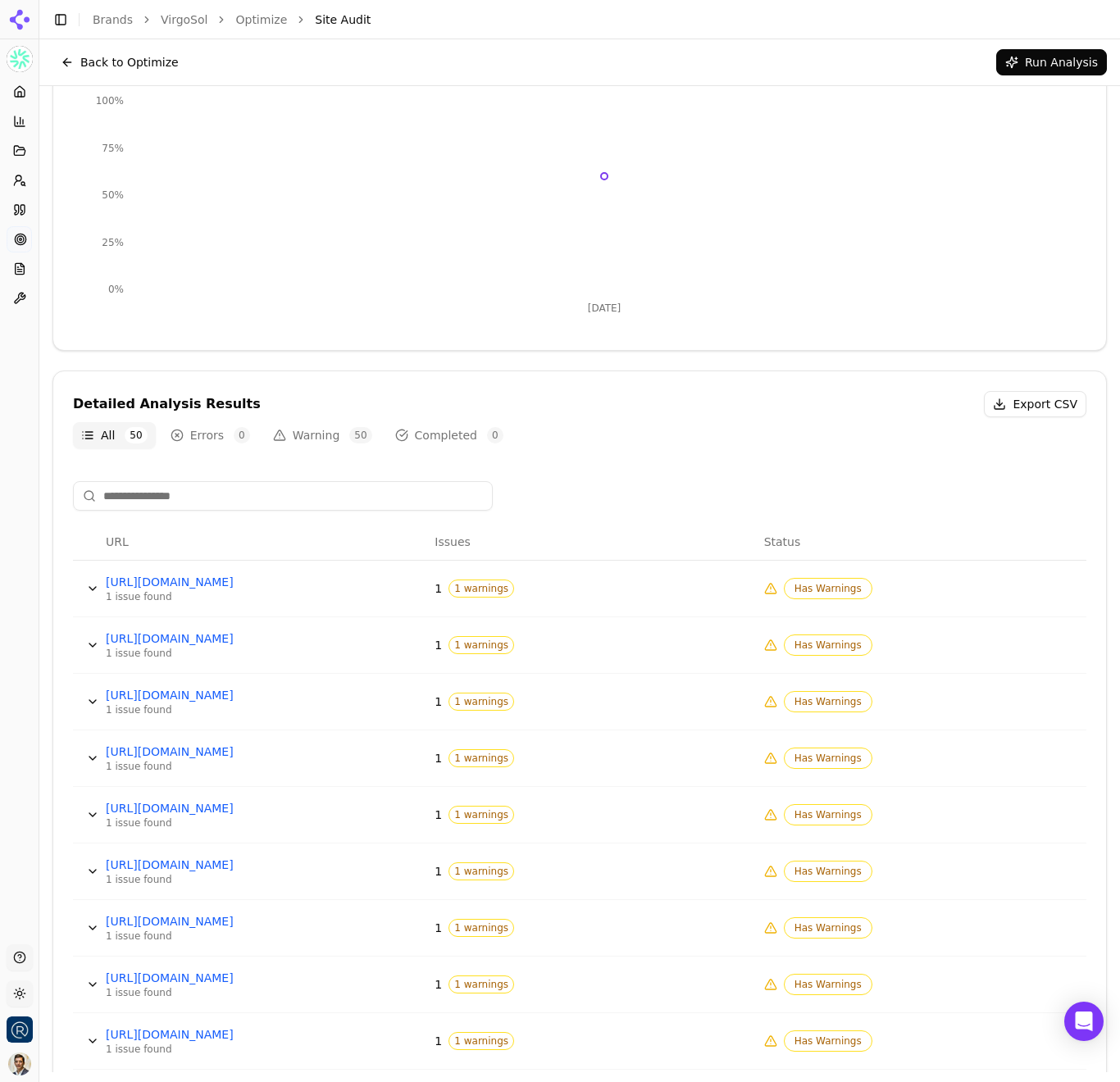
scroll to position [236, 0]
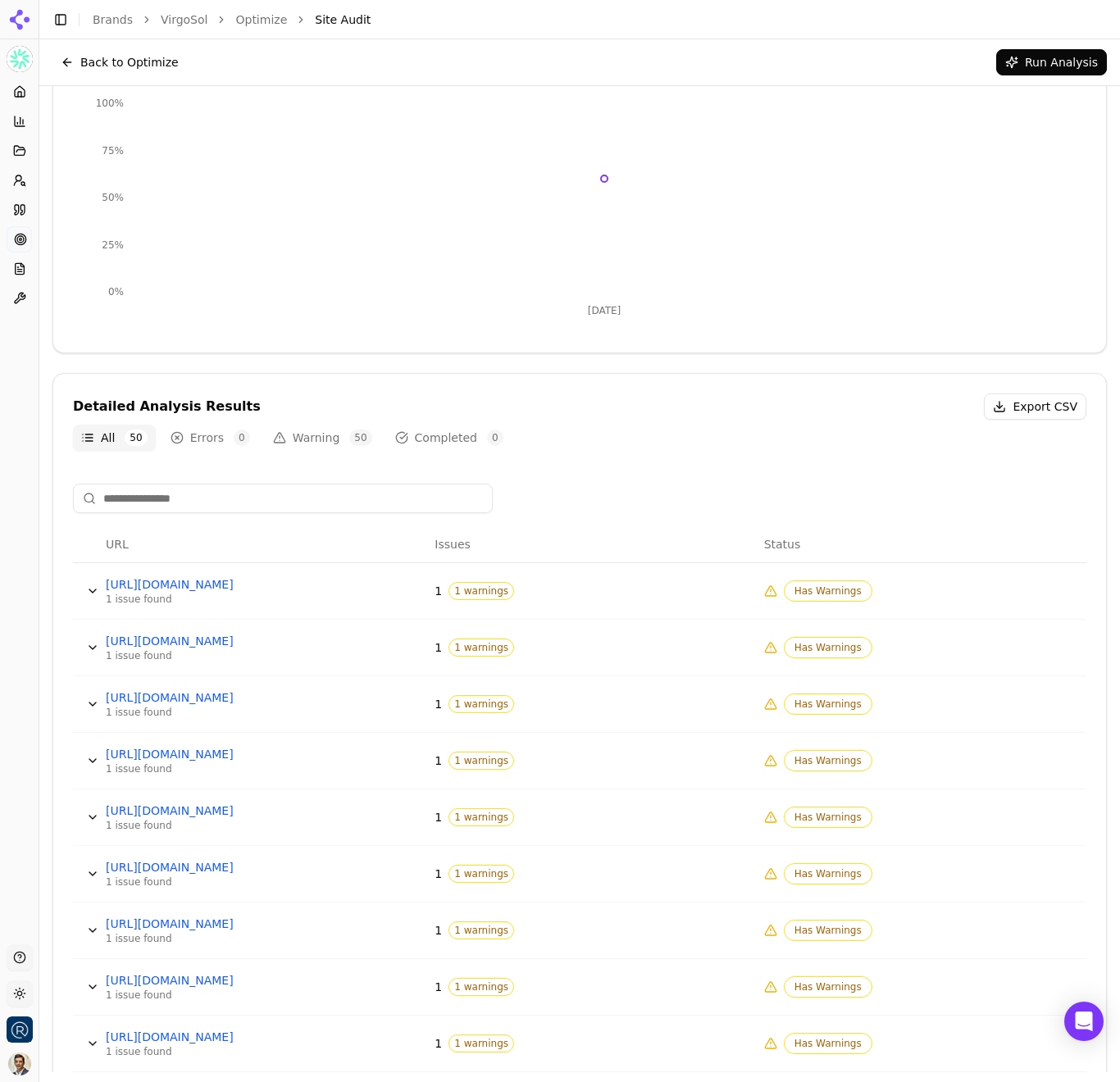
click at [491, 593] on span "1 warnings" at bounding box center [481, 591] width 65 height 18
click at [325, 440] on button "Warning 50" at bounding box center [322, 438] width 115 height 26
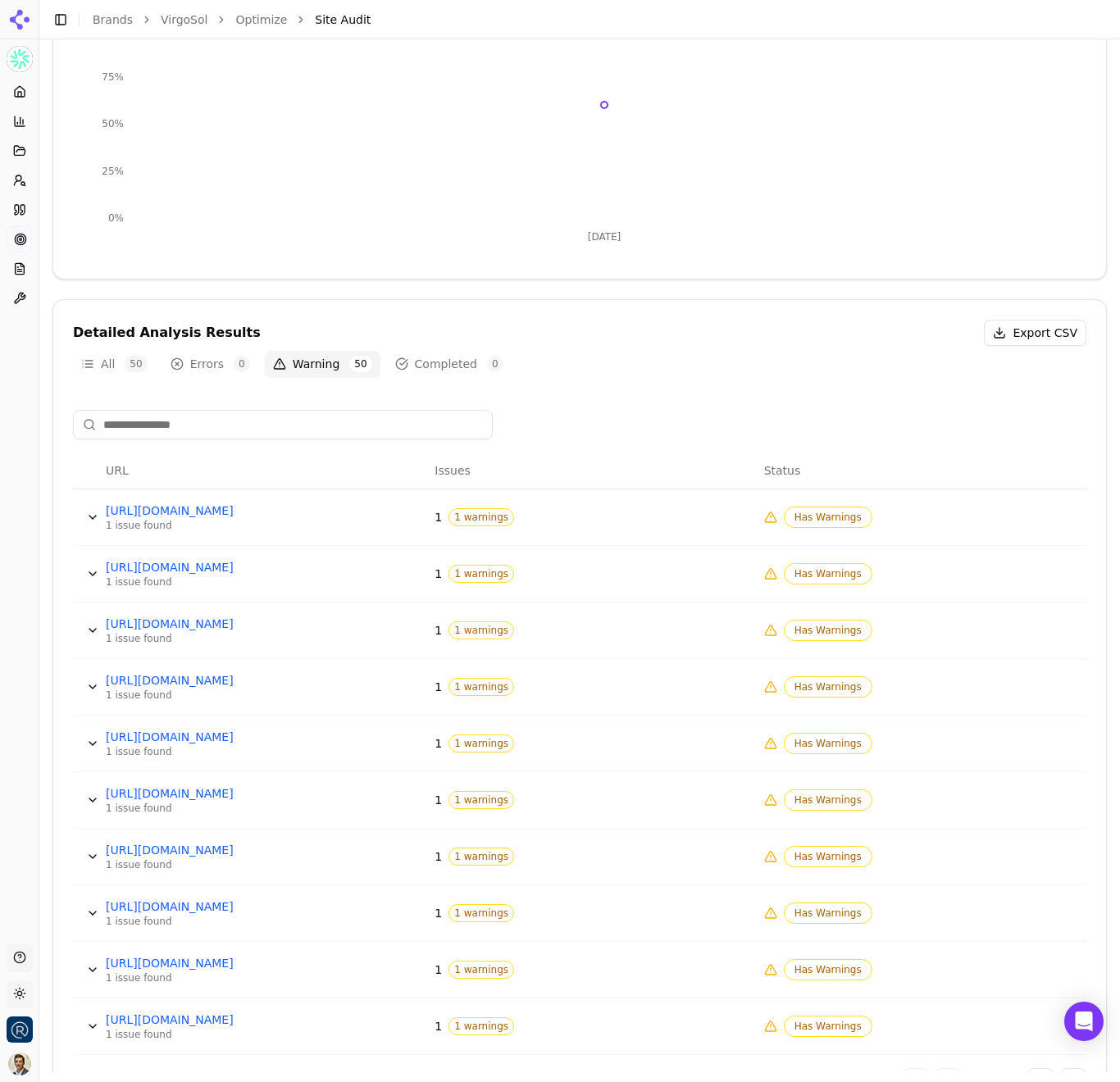
scroll to position [366, 0]
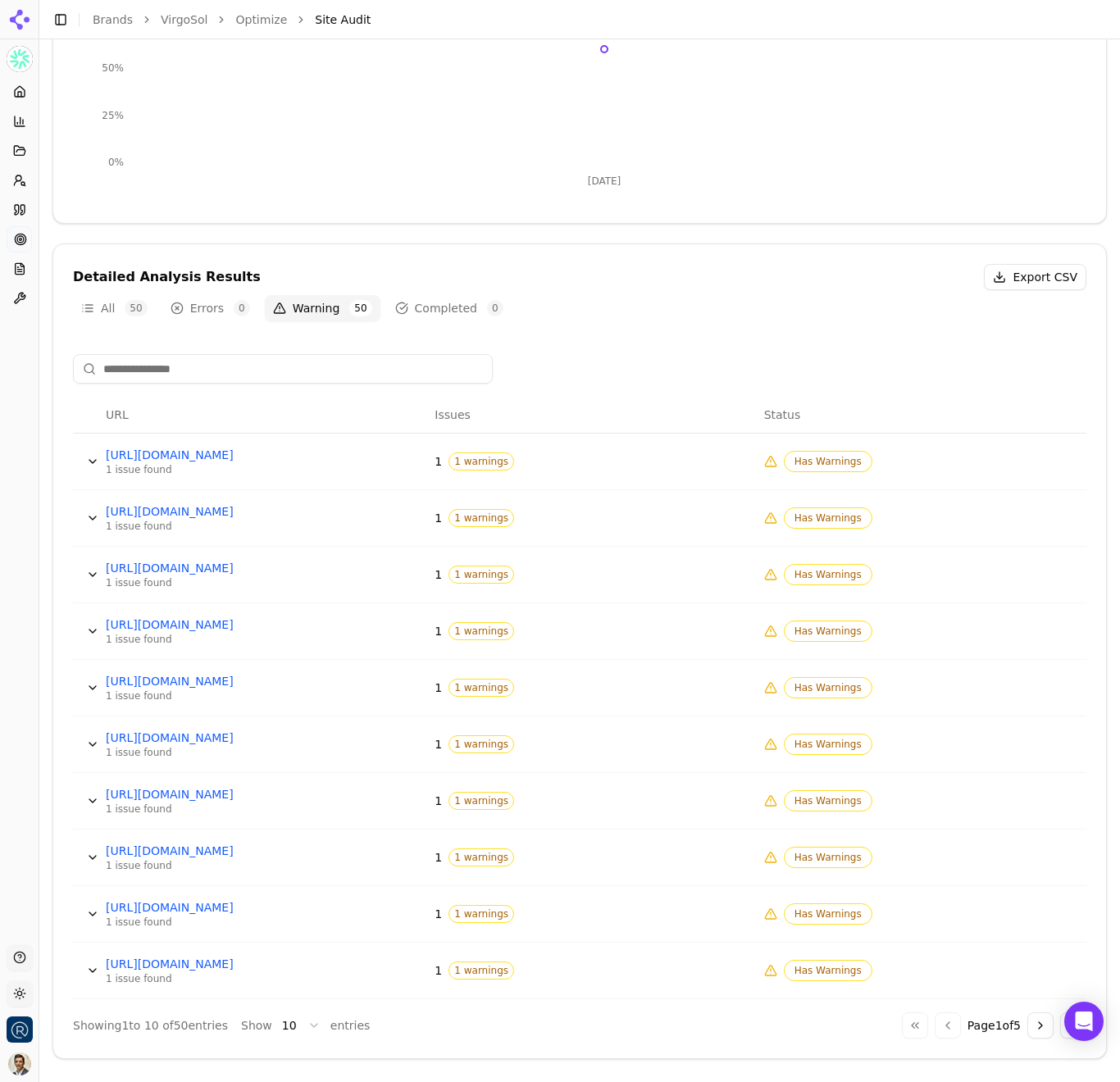
click at [490, 462] on span "1 warnings" at bounding box center [481, 461] width 65 height 18
click at [478, 464] on span "1 warnings" at bounding box center [481, 461] width 65 height 18
click at [94, 461] on button "Data table" at bounding box center [93, 462] width 26 height 26
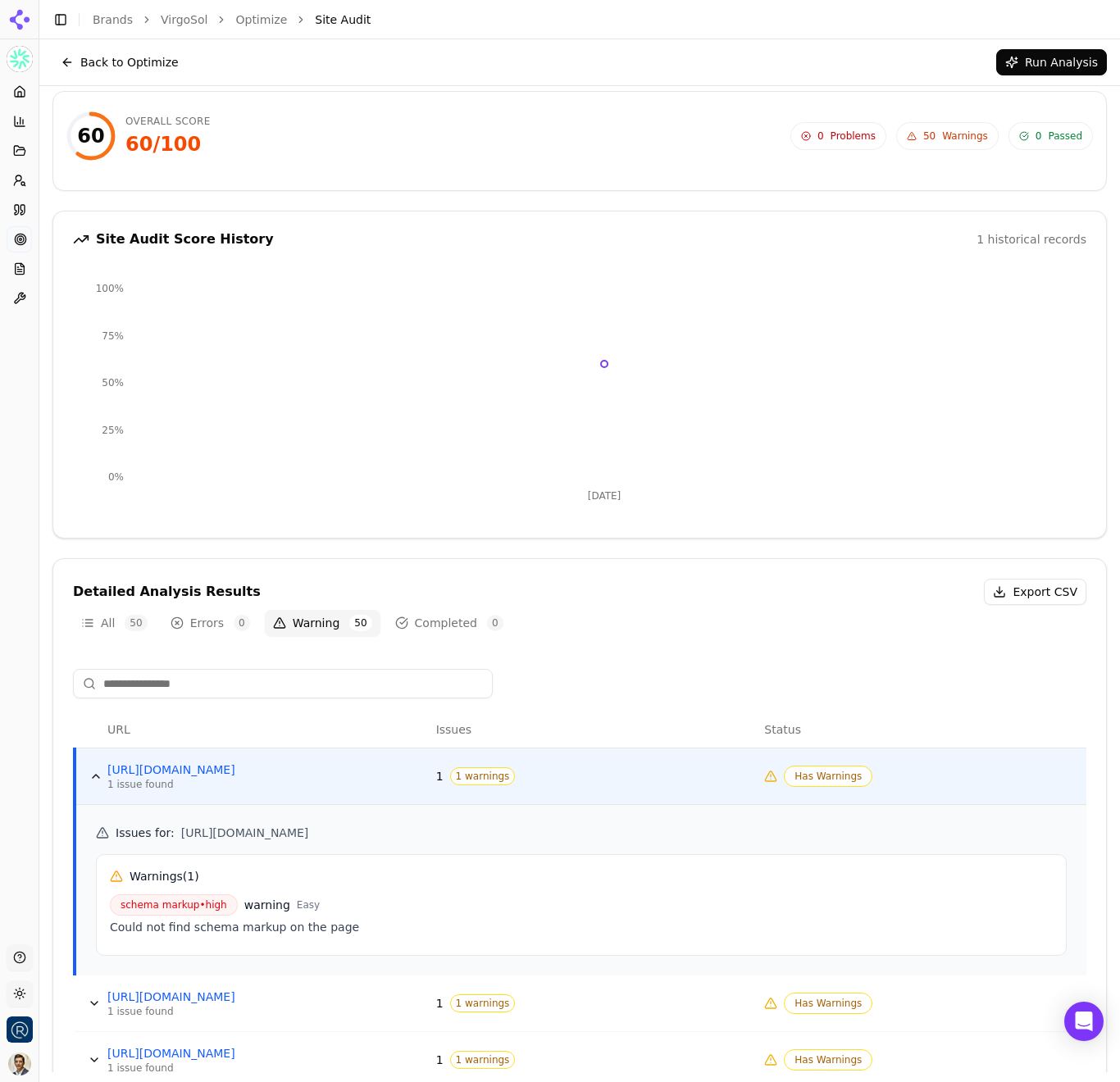
scroll to position [0, 0]
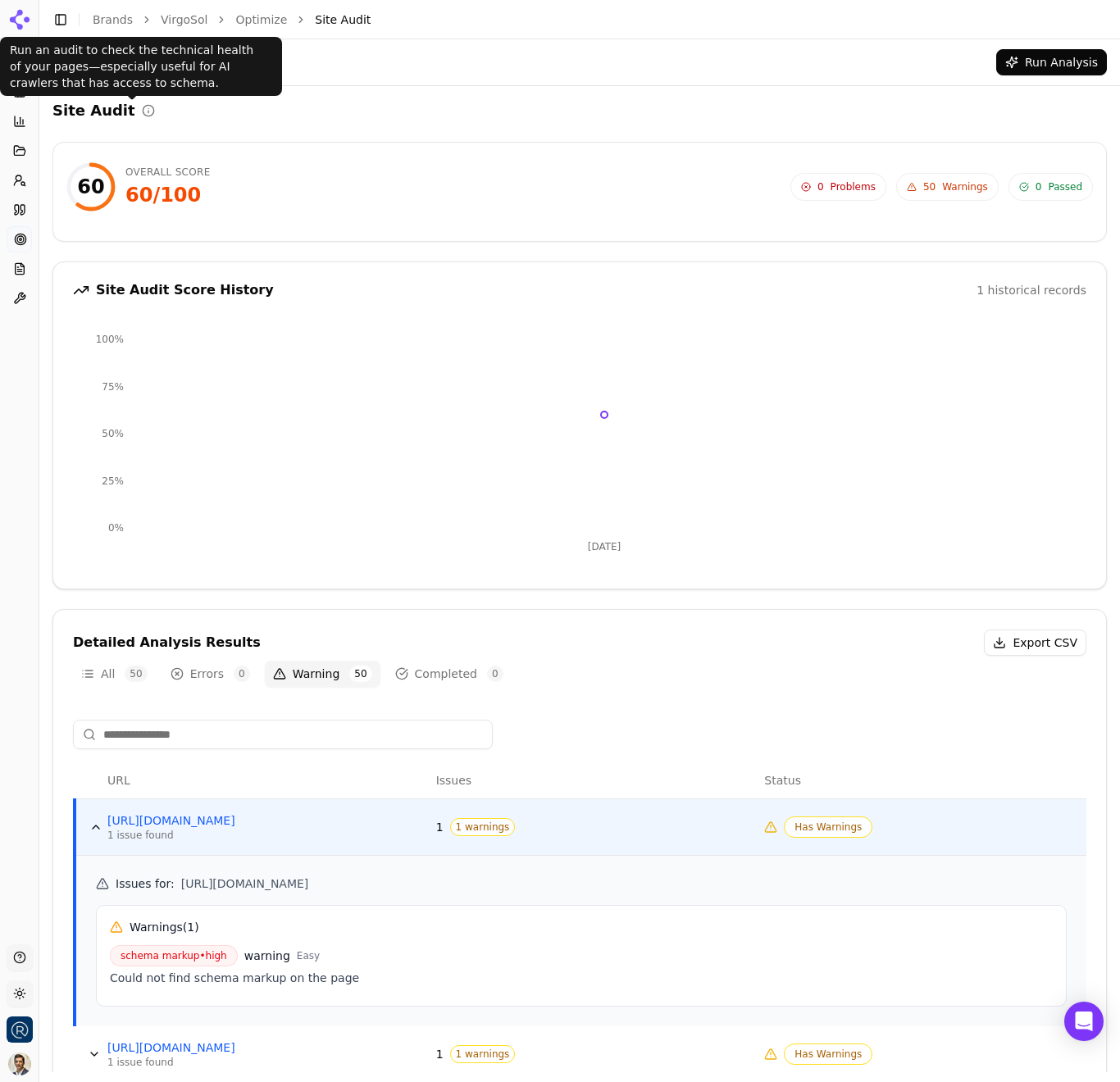
click at [99, 57] on p "Run an audit to check the technical health of your pages—especially useful for …" at bounding box center [141, 66] width 263 height 49
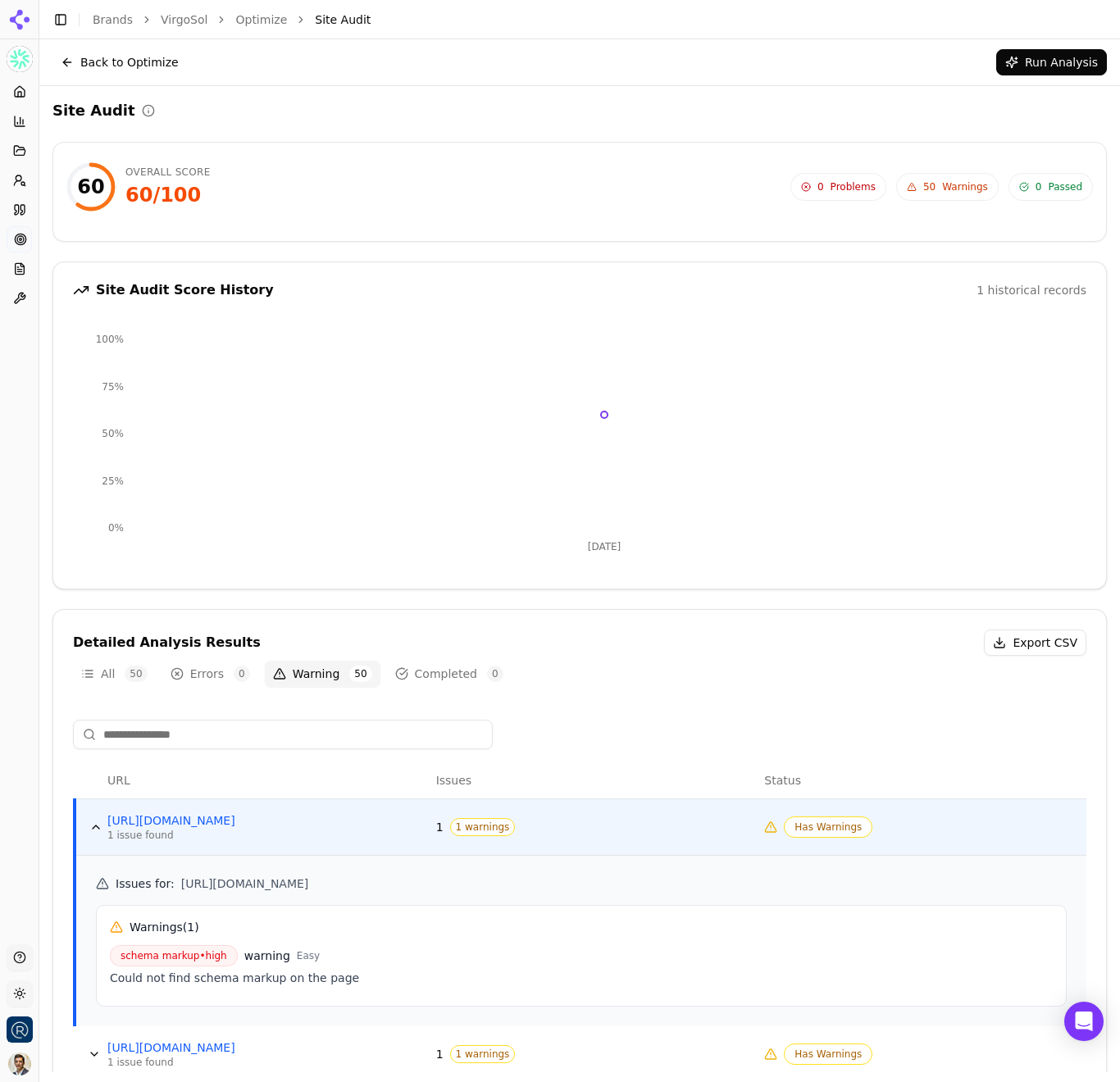
click at [134, 61] on button "Back to Optimize" at bounding box center [120, 62] width 134 height 26
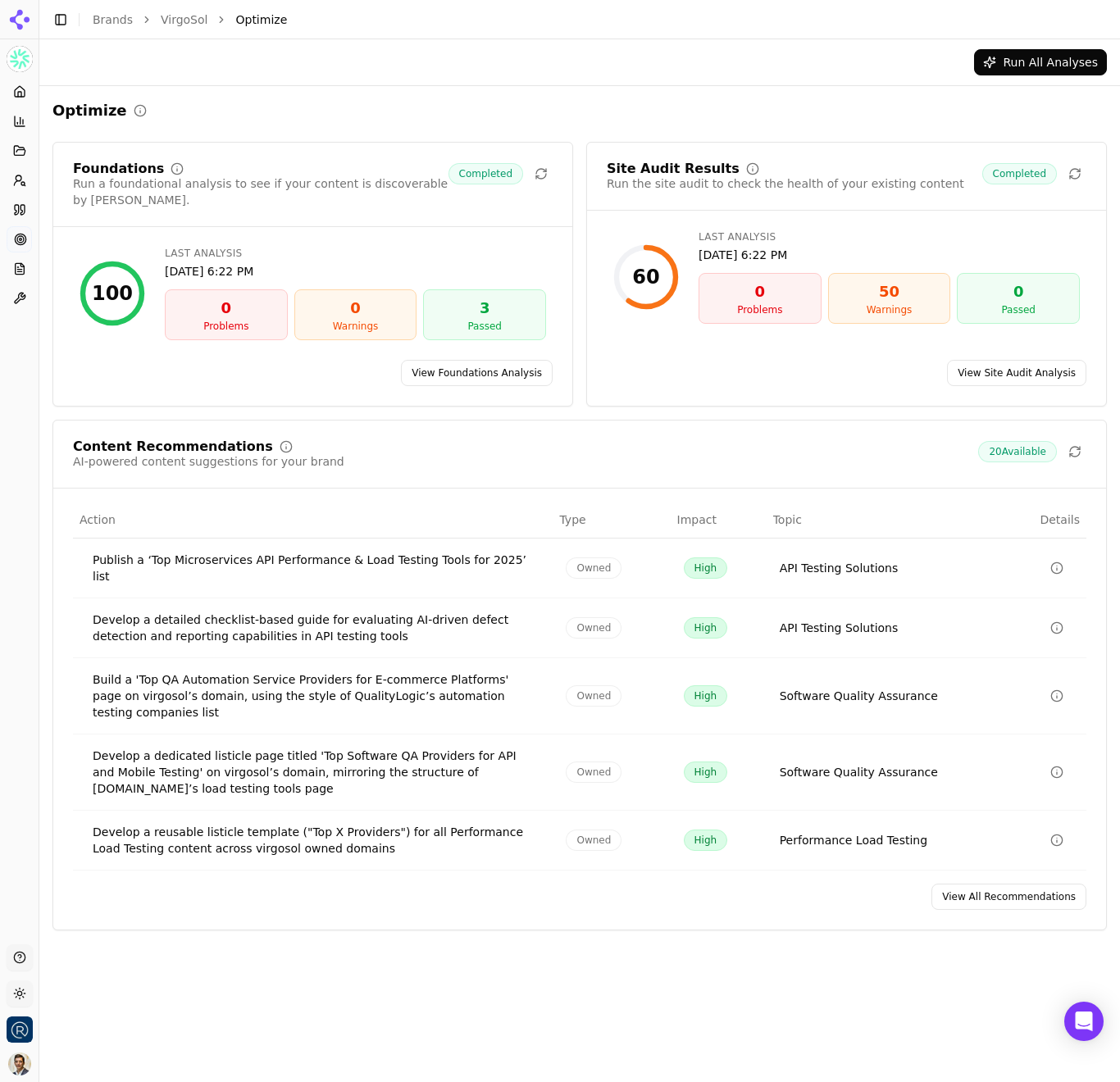
click at [1028, 884] on link "View All Recommendations" at bounding box center [1009, 897] width 155 height 26
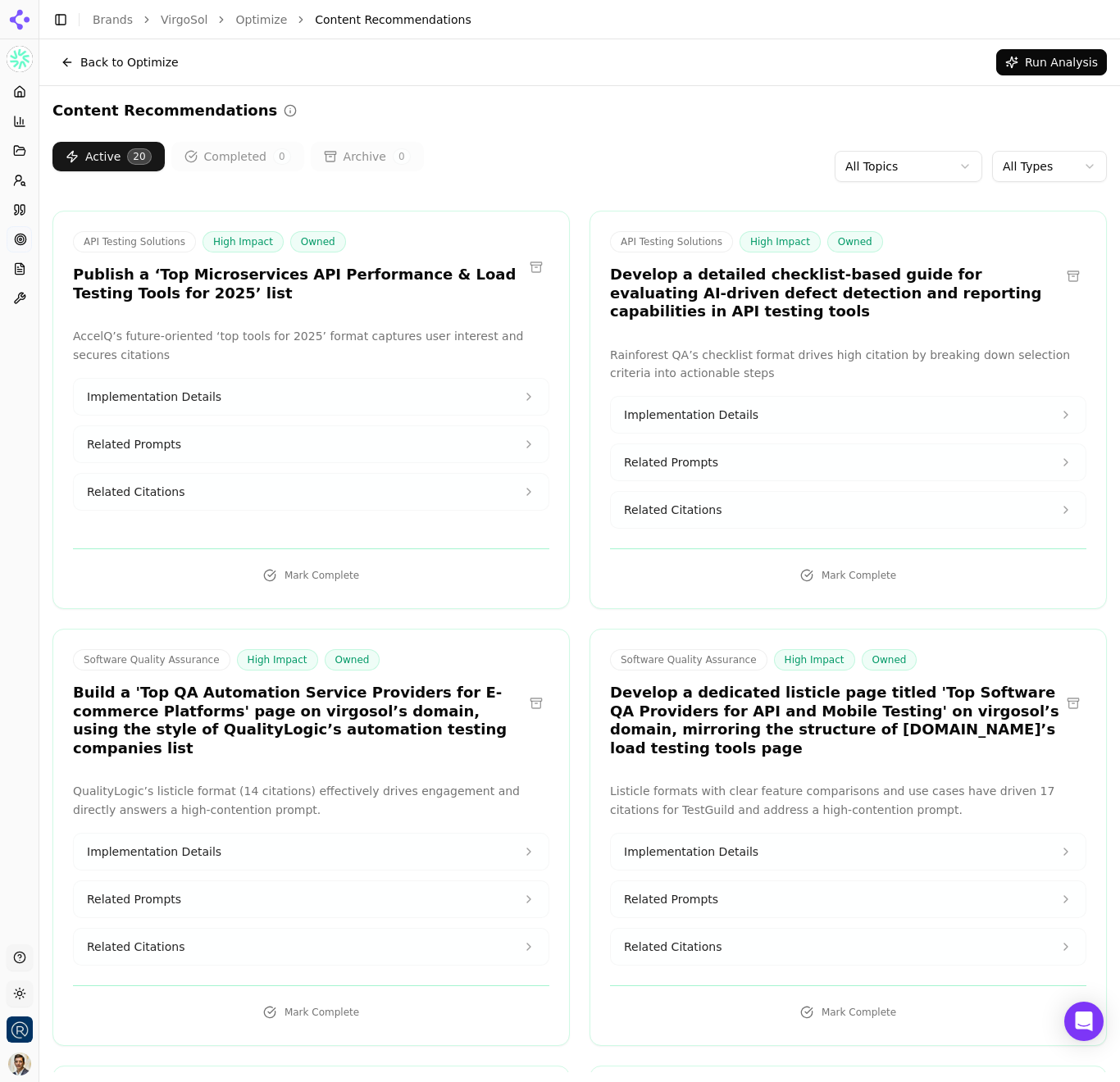
click at [520, 394] on button "Implementation Details" at bounding box center [312, 396] width 475 height 36
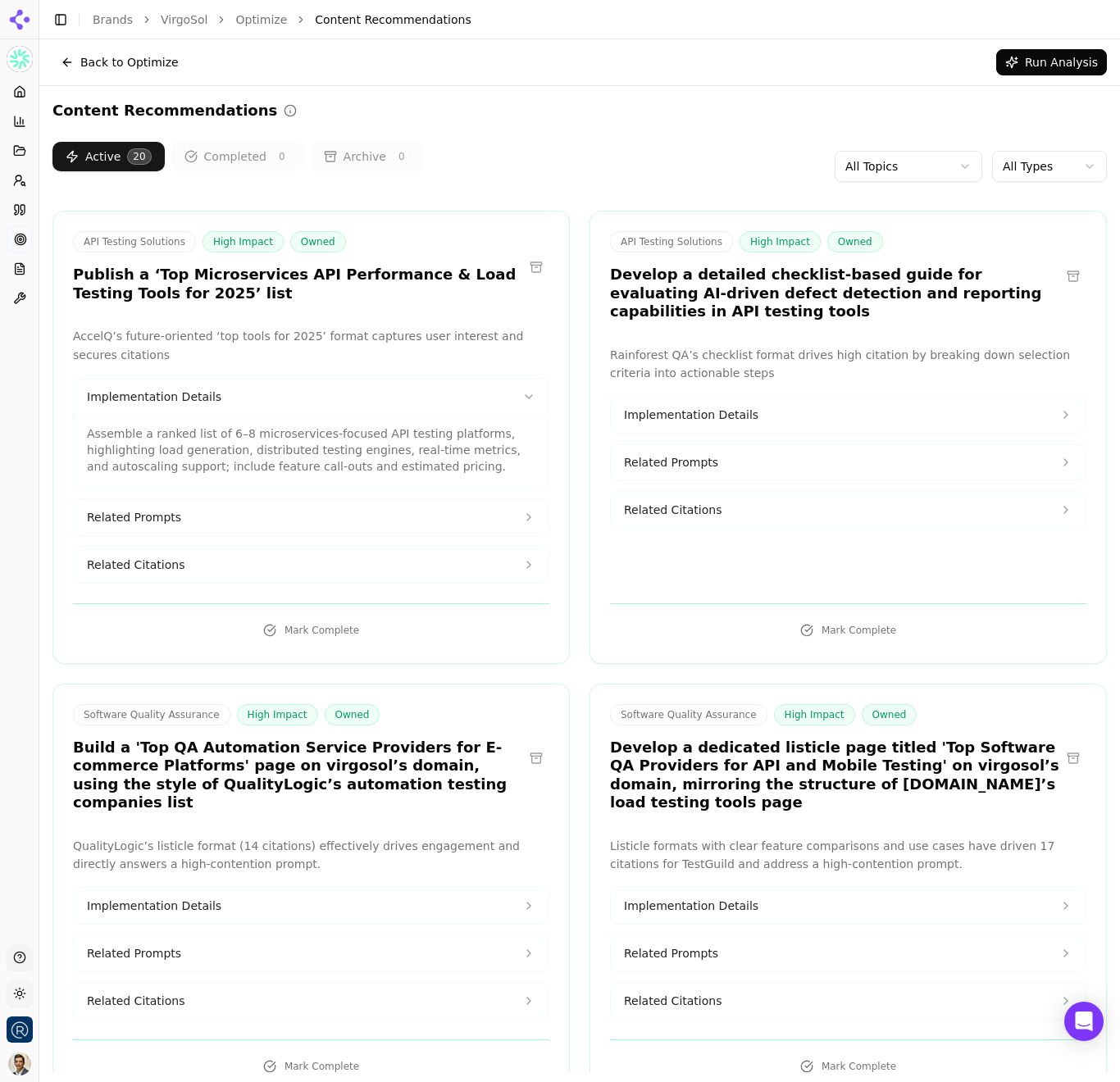
click at [468, 525] on button "Related Prompts" at bounding box center [312, 517] width 475 height 36
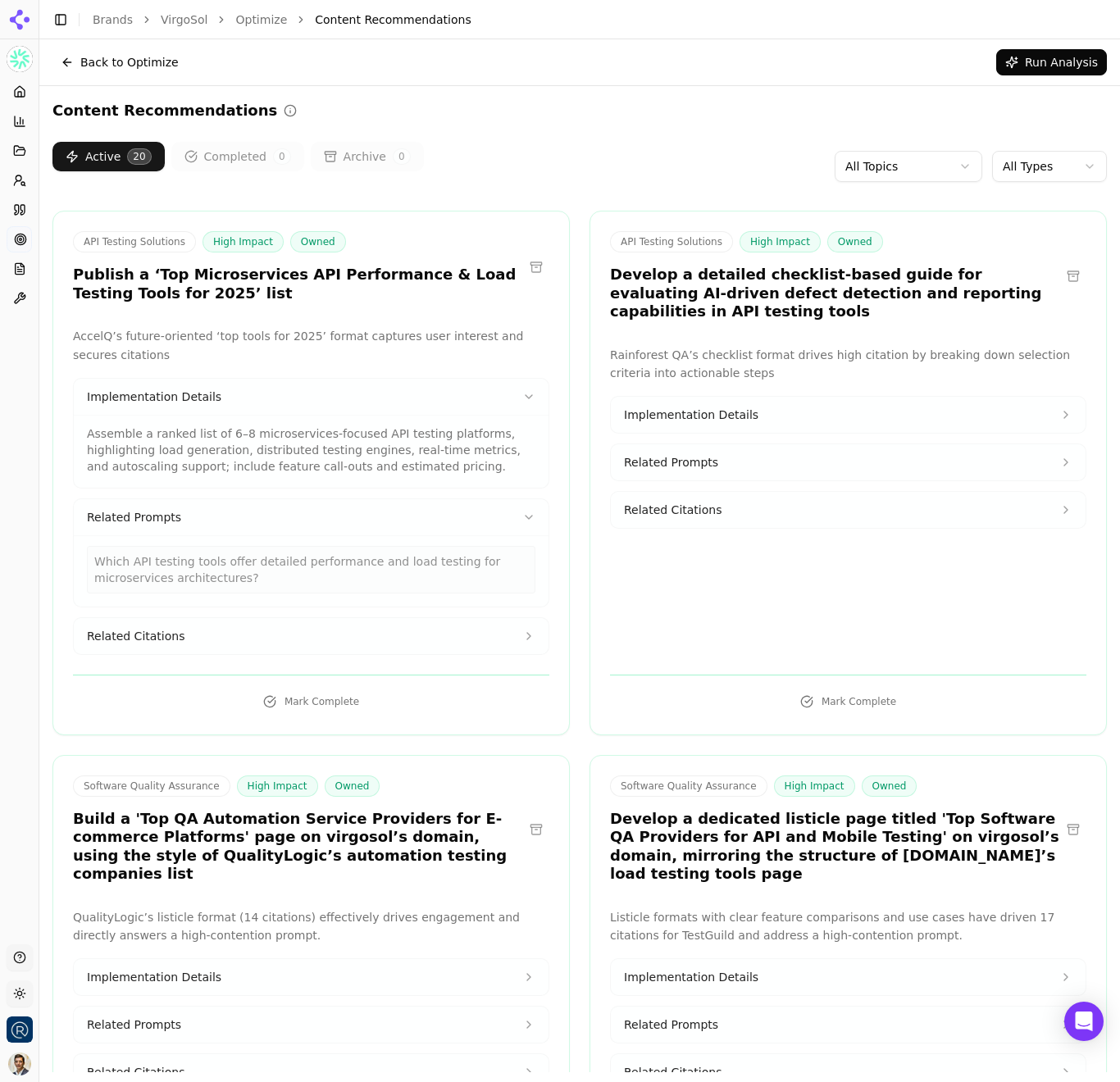
click at [228, 649] on button "Related Citations" at bounding box center [312, 635] width 475 height 36
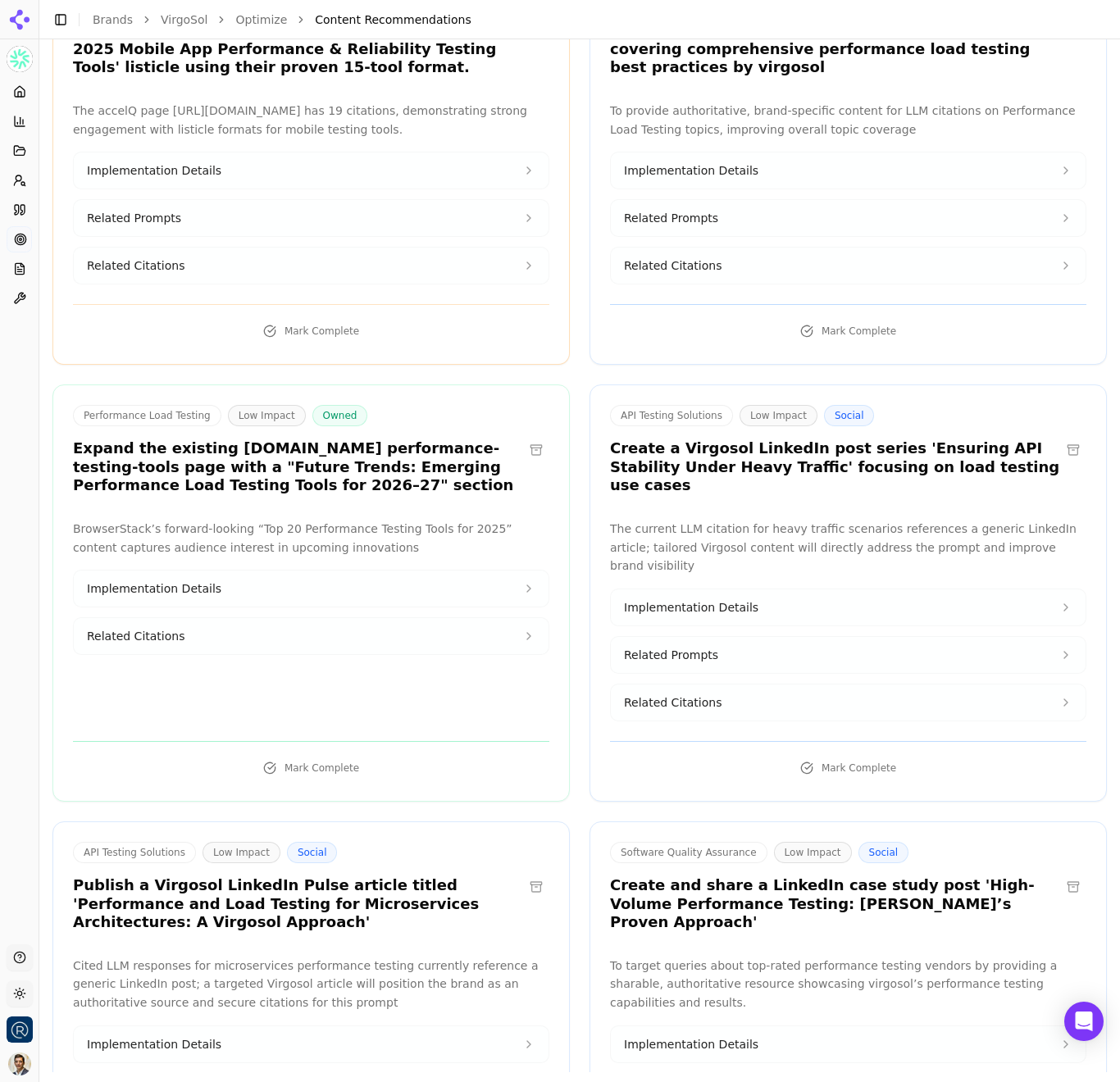
scroll to position [2671, 0]
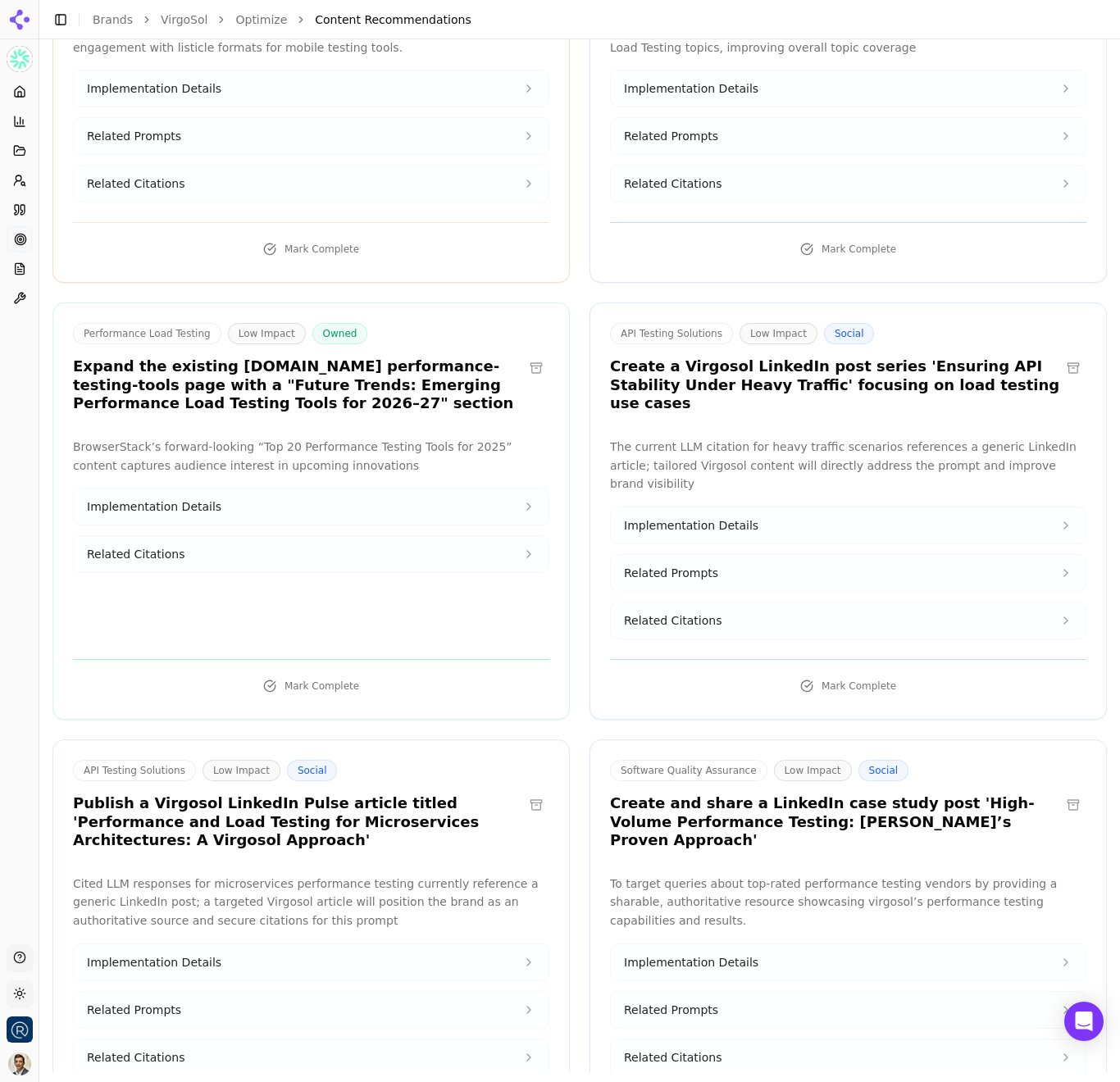
click at [824, 507] on button "Implementation Details" at bounding box center [849, 524] width 475 height 36
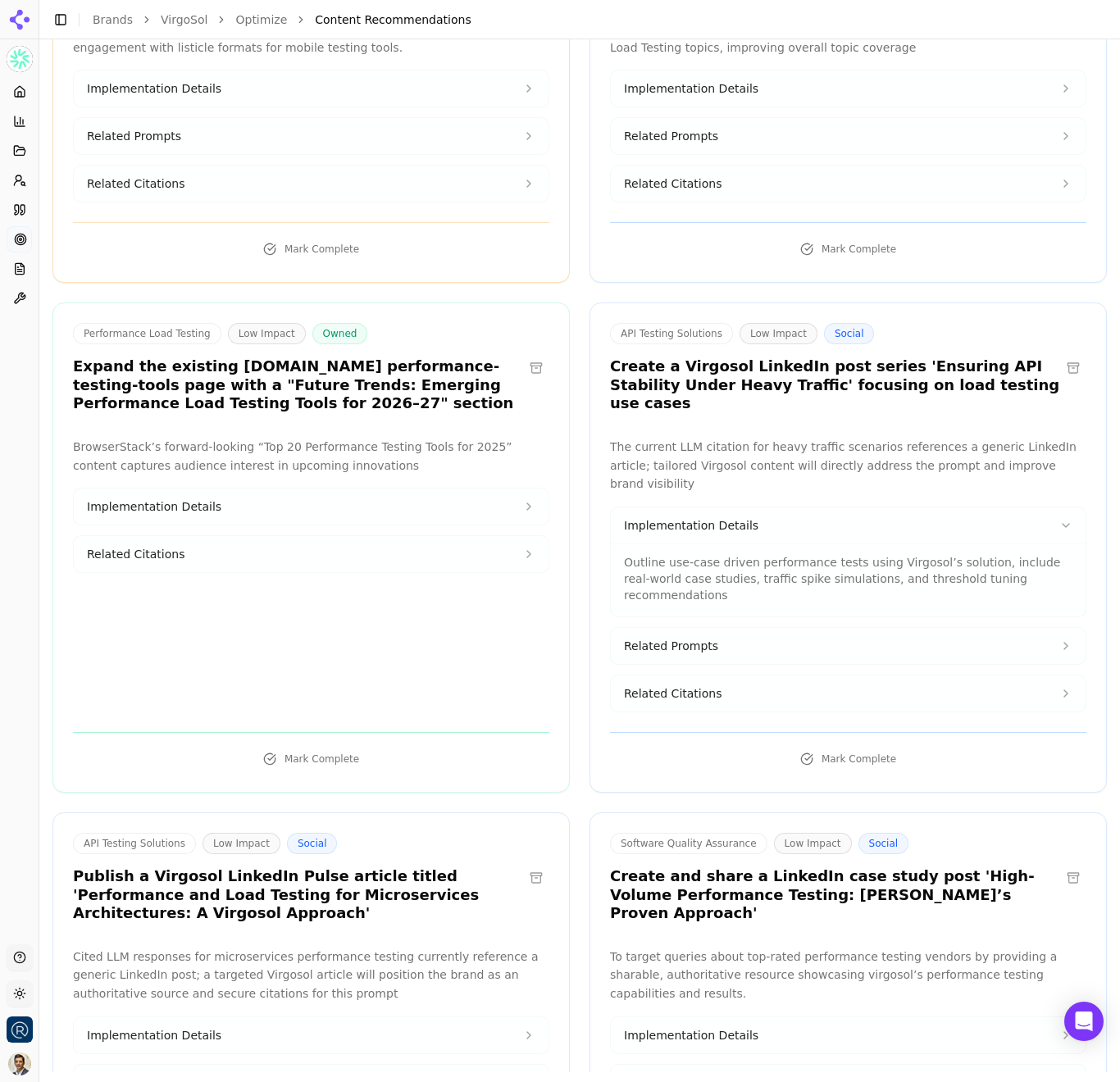
click at [766, 627] on button "Related Prompts" at bounding box center [849, 645] width 475 height 36
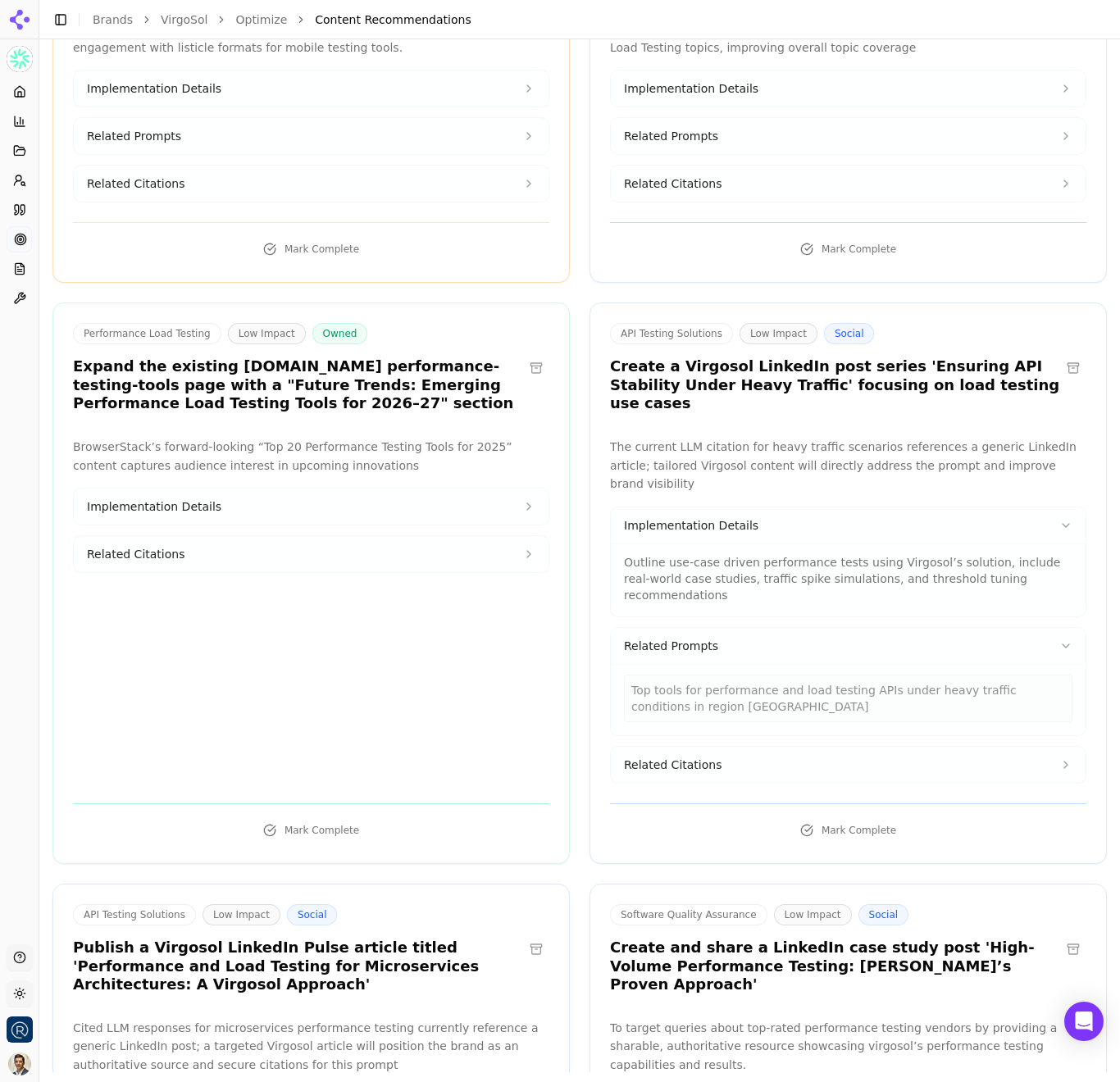
click at [781, 747] on button "Related Citations" at bounding box center [849, 764] width 475 height 36
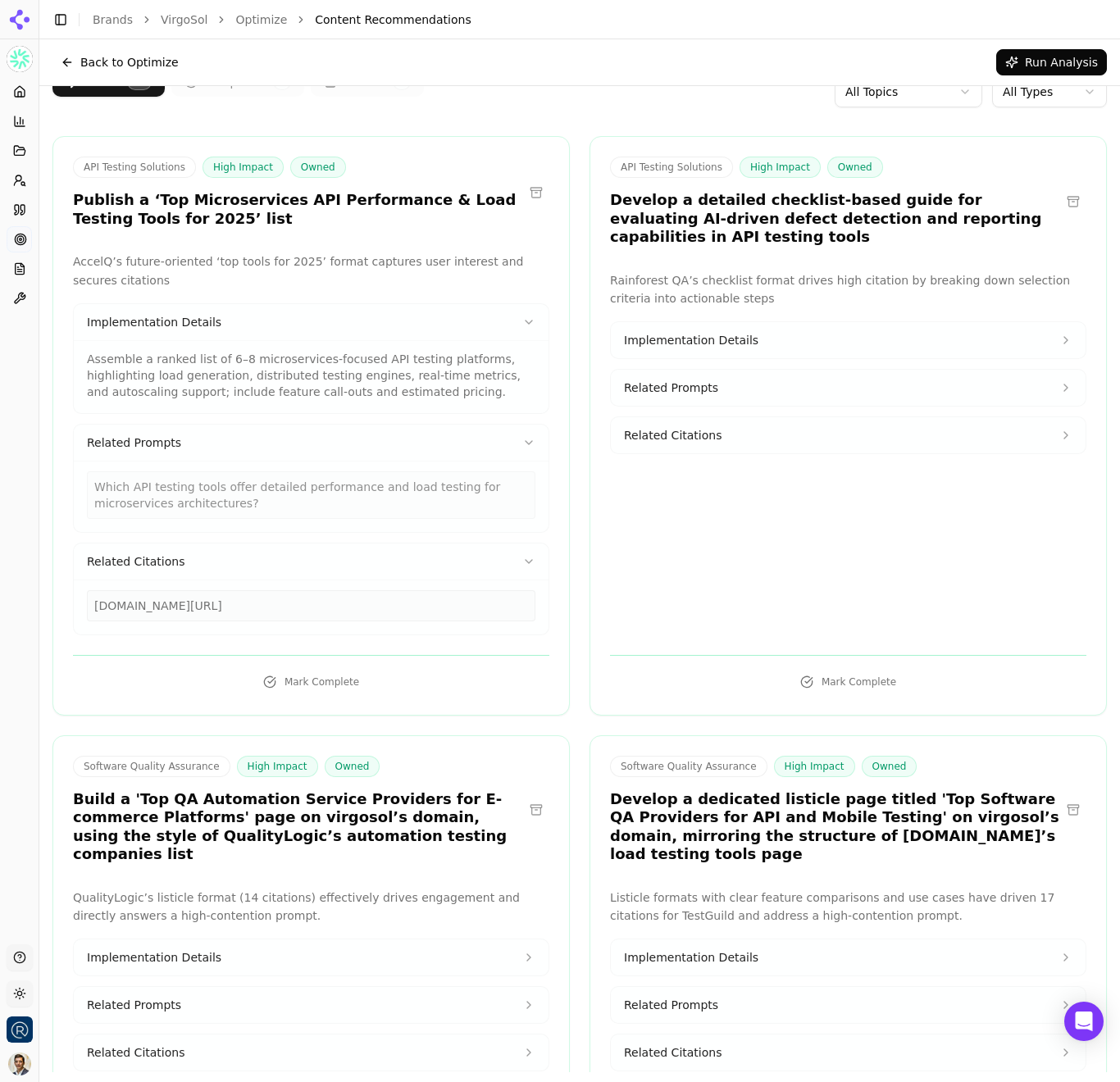
scroll to position [0, 0]
